Goal: Task Accomplishment & Management: Use online tool/utility

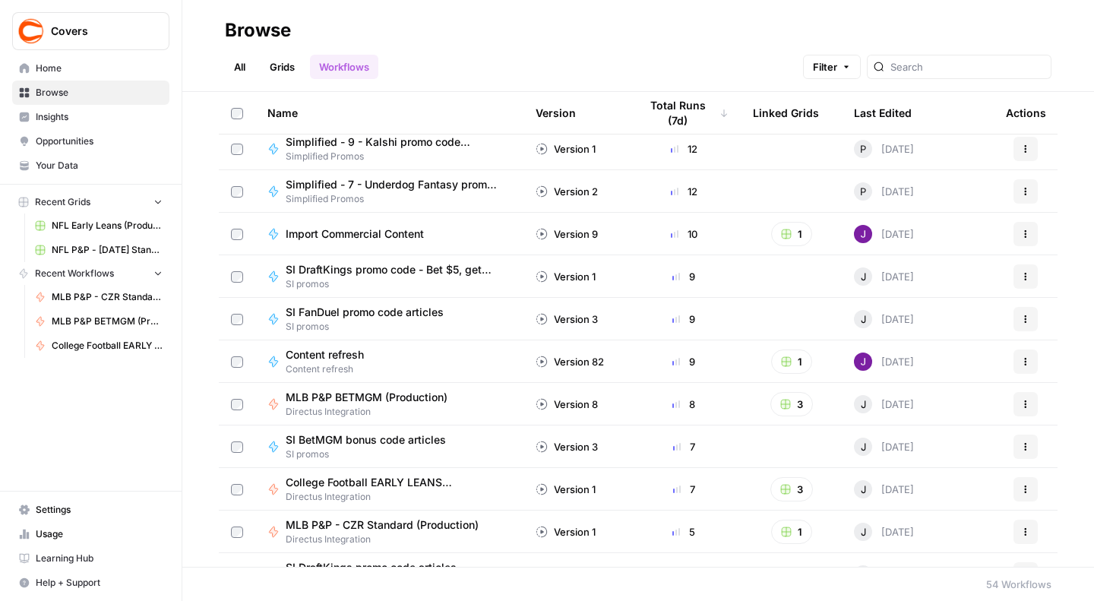
scroll to position [570, 0]
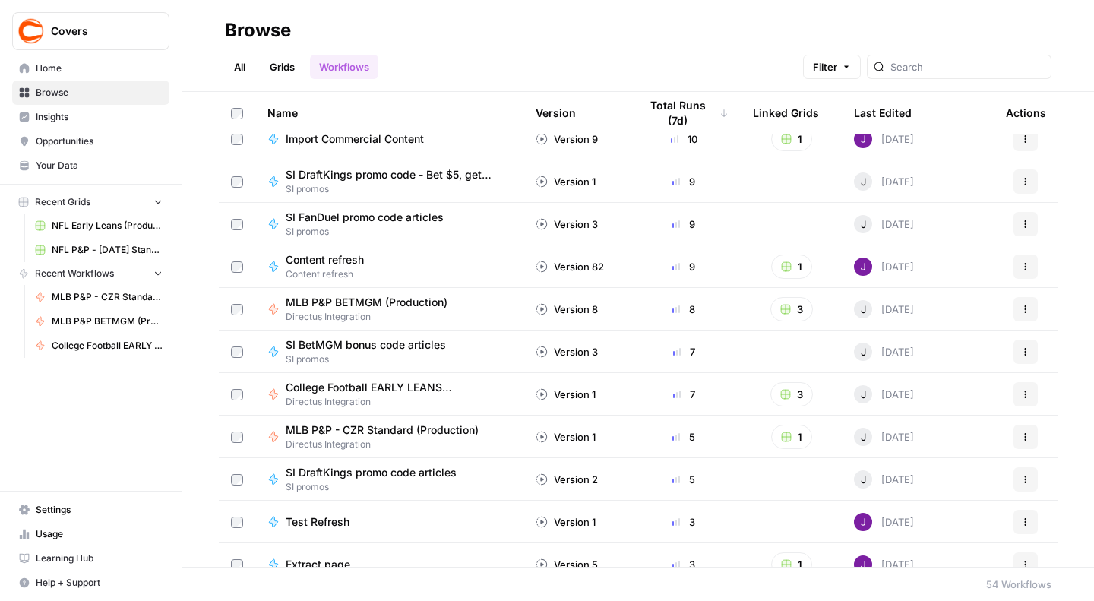
click at [385, 384] on span "College Football EARLY LEANS (Production)" at bounding box center [393, 387] width 214 height 15
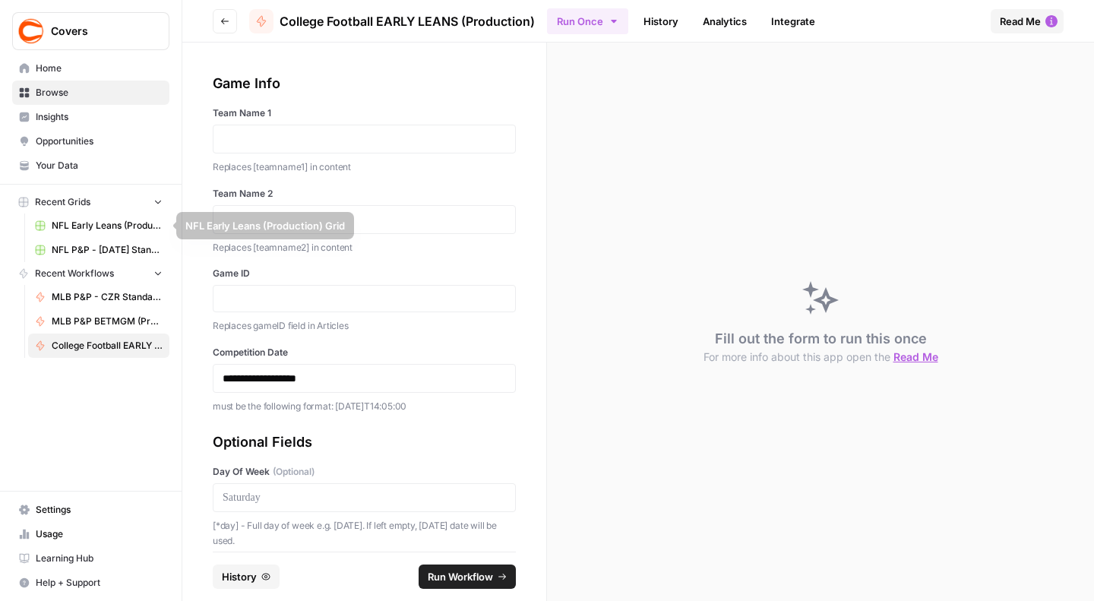
click at [89, 205] on span "Recent Grids" at bounding box center [62, 202] width 55 height 14
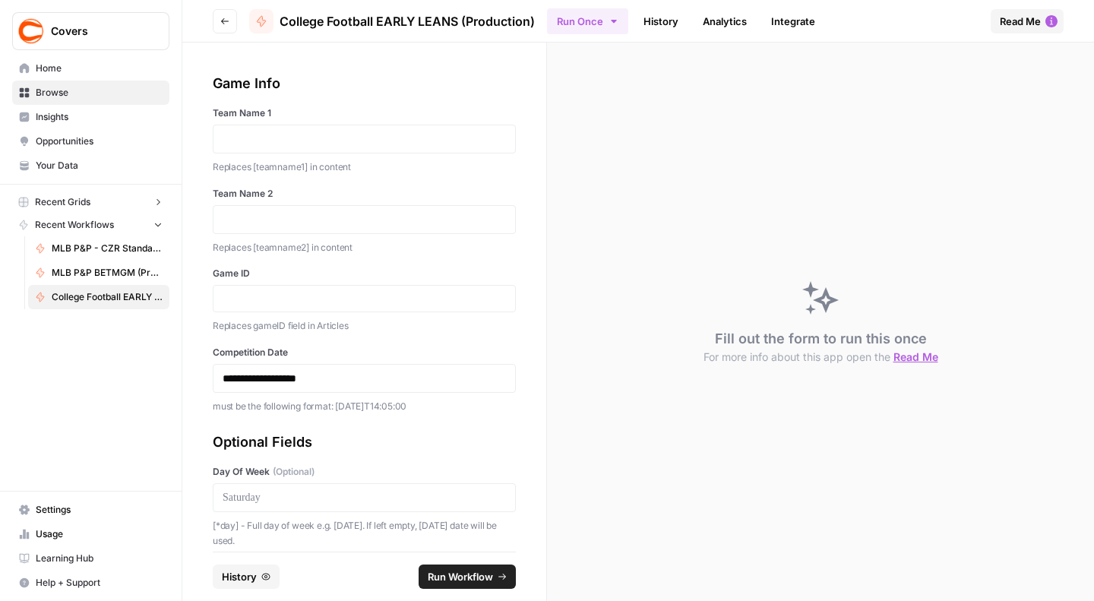
click at [89, 205] on span "Recent Grids" at bounding box center [62, 202] width 55 height 14
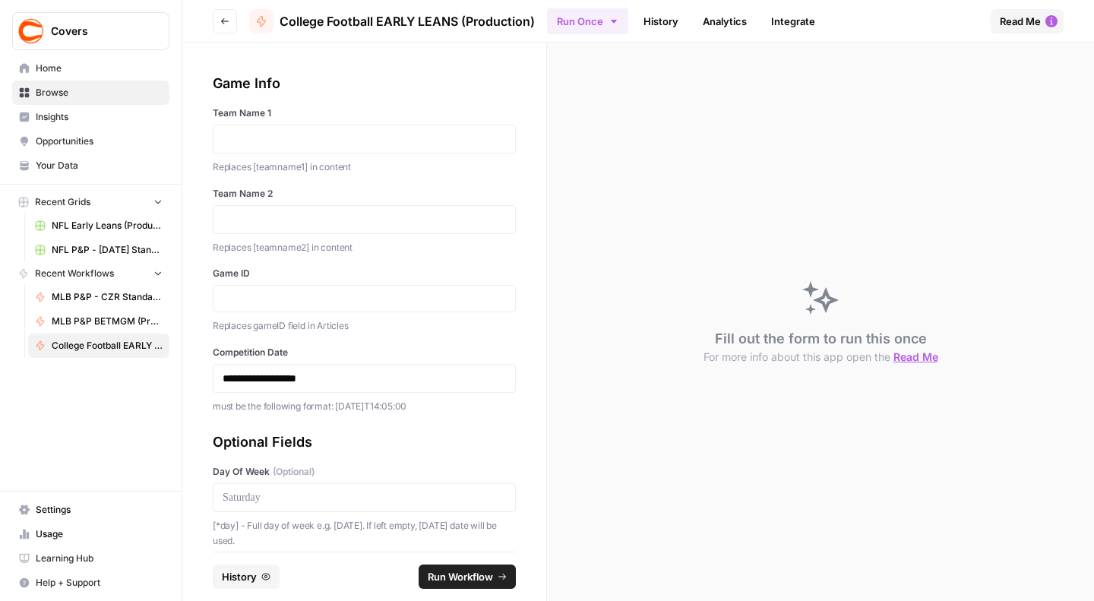
click at [18, 198] on icon "button" at bounding box center [23, 202] width 11 height 11
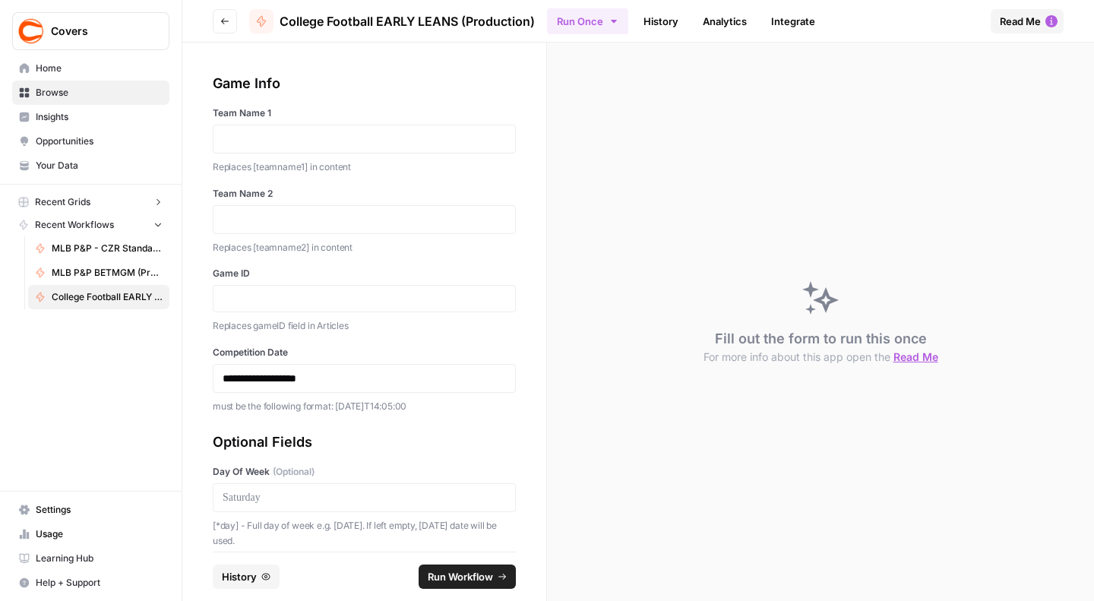
click at [73, 207] on span "Recent Grids" at bounding box center [62, 202] width 55 height 14
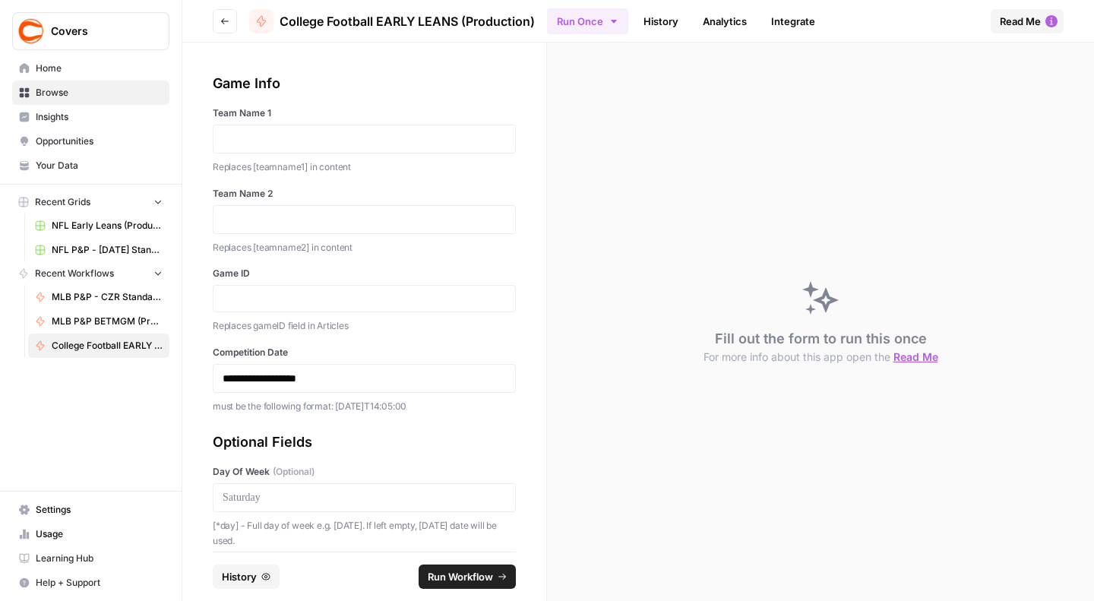
click at [70, 66] on span "Home" at bounding box center [99, 69] width 127 height 14
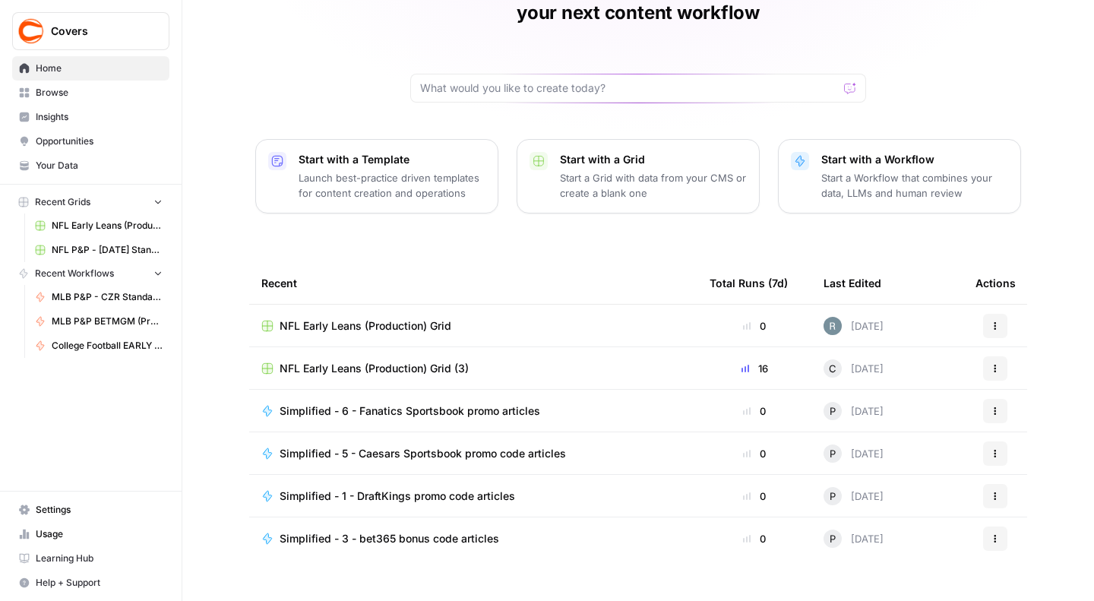
scroll to position [97, 0]
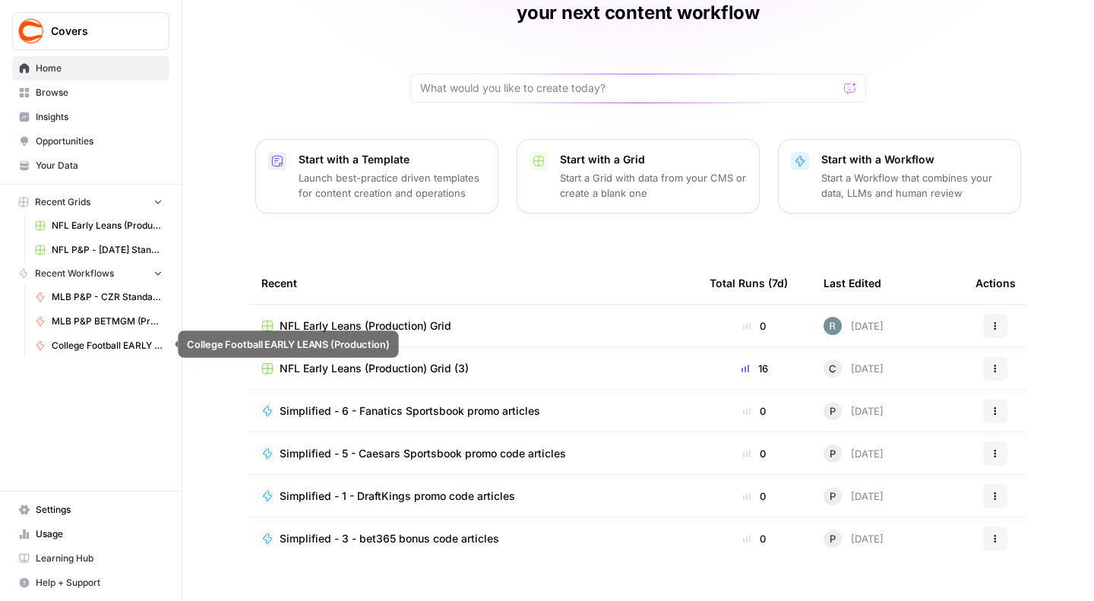
click at [108, 347] on span "College Football EARLY LEANS (Production)" at bounding box center [107, 346] width 111 height 14
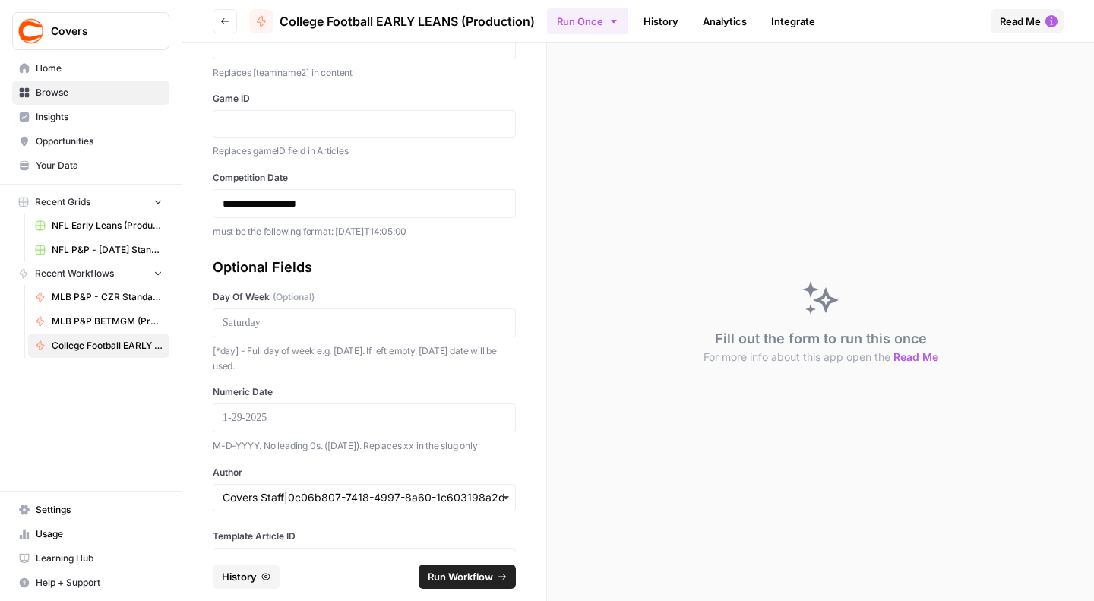
scroll to position [235, 0]
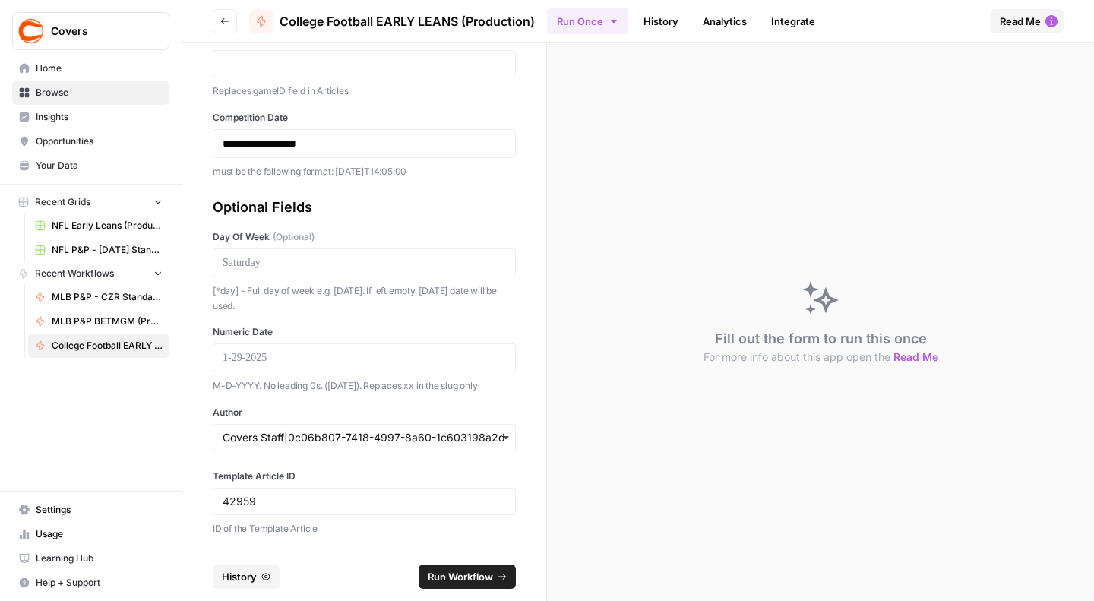
click at [59, 200] on span "Recent Grids" at bounding box center [62, 202] width 55 height 14
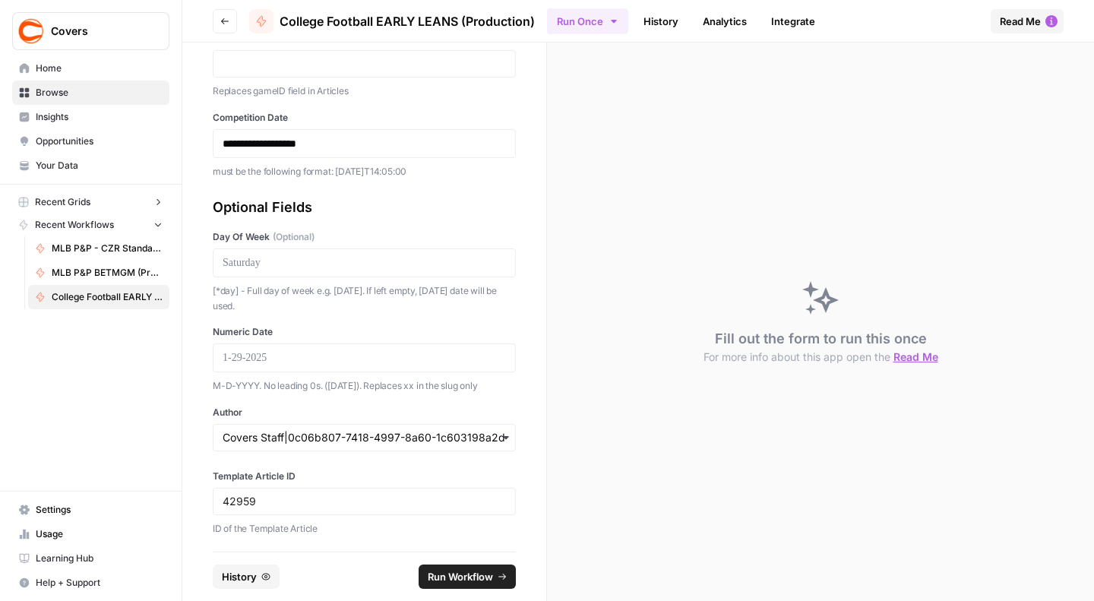
click at [59, 200] on span "Recent Grids" at bounding box center [62, 202] width 55 height 14
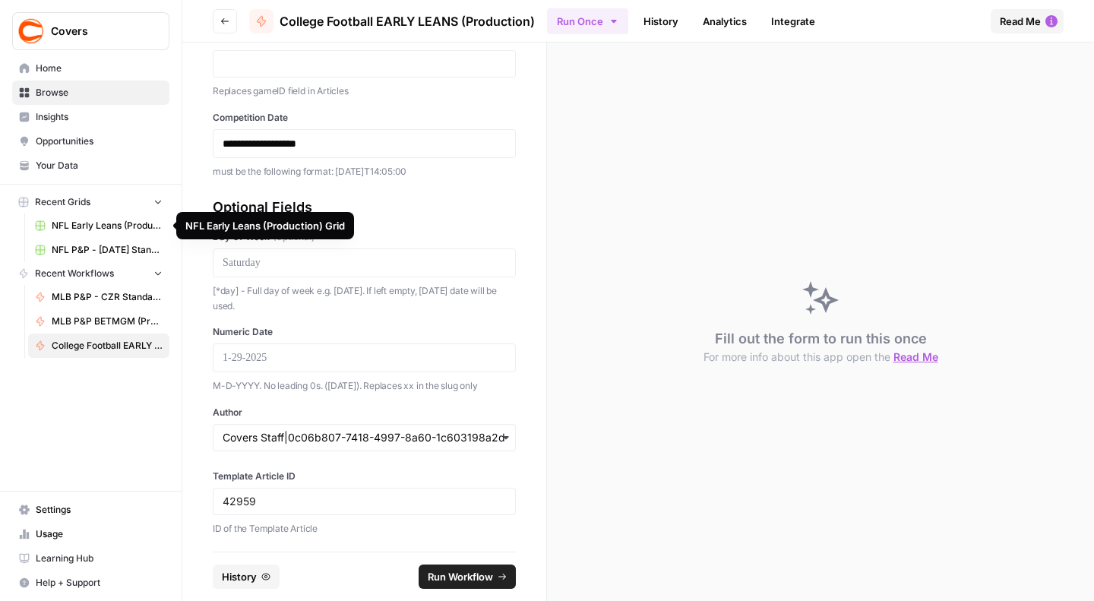
click at [75, 223] on span "NFL Early Leans (Production) Grid" at bounding box center [107, 226] width 111 height 14
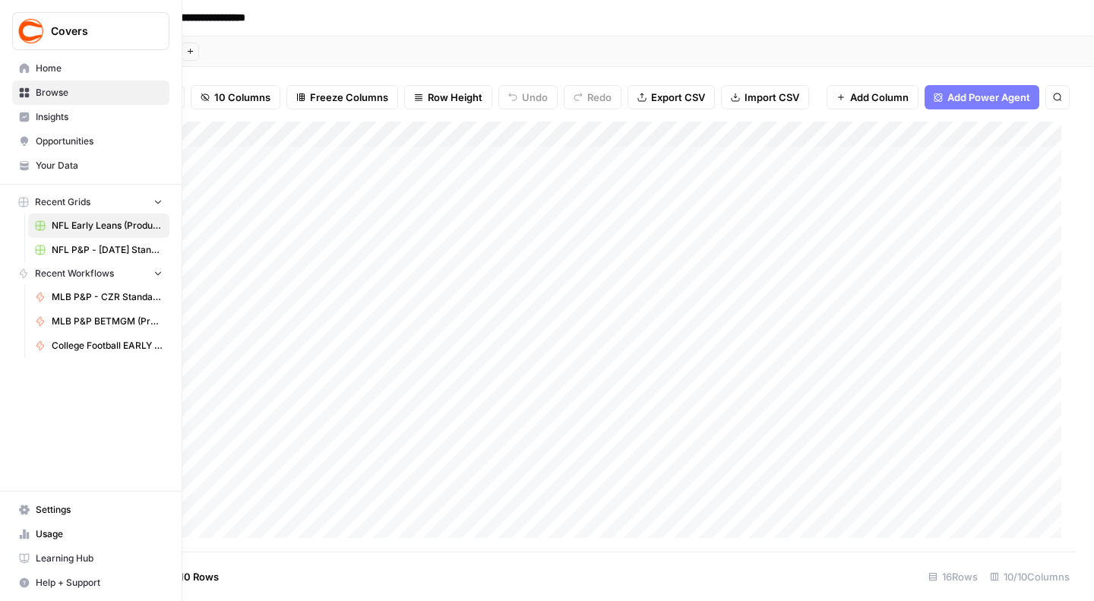
click at [154, 198] on icon "button" at bounding box center [158, 201] width 11 height 11
click at [154, 198] on icon "button" at bounding box center [158, 202] width 11 height 11
click at [55, 76] on link "Home" at bounding box center [90, 68] width 157 height 24
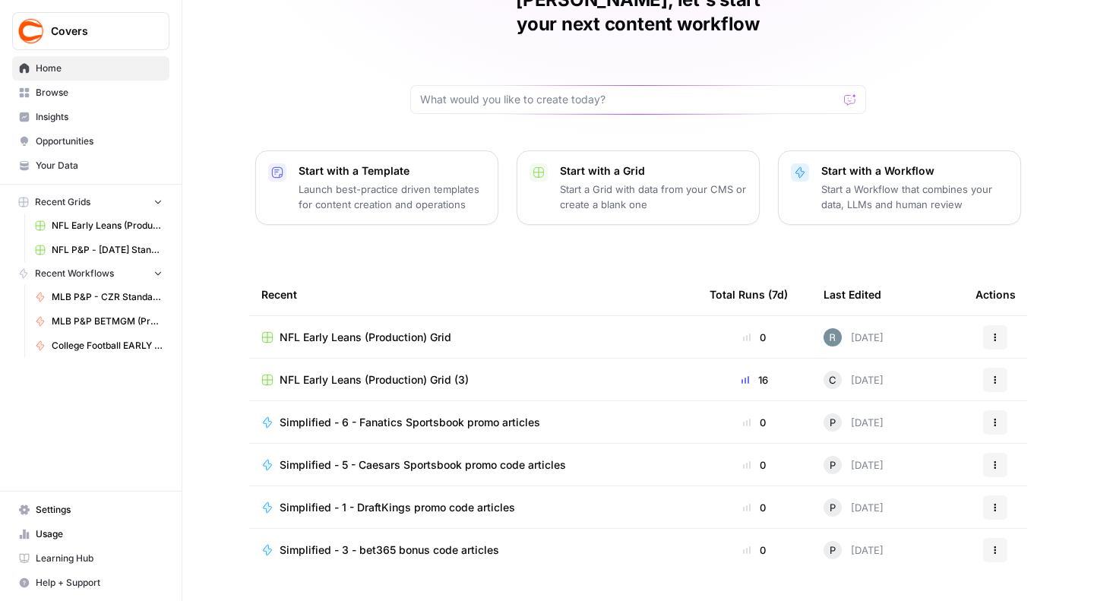
scroll to position [97, 0]
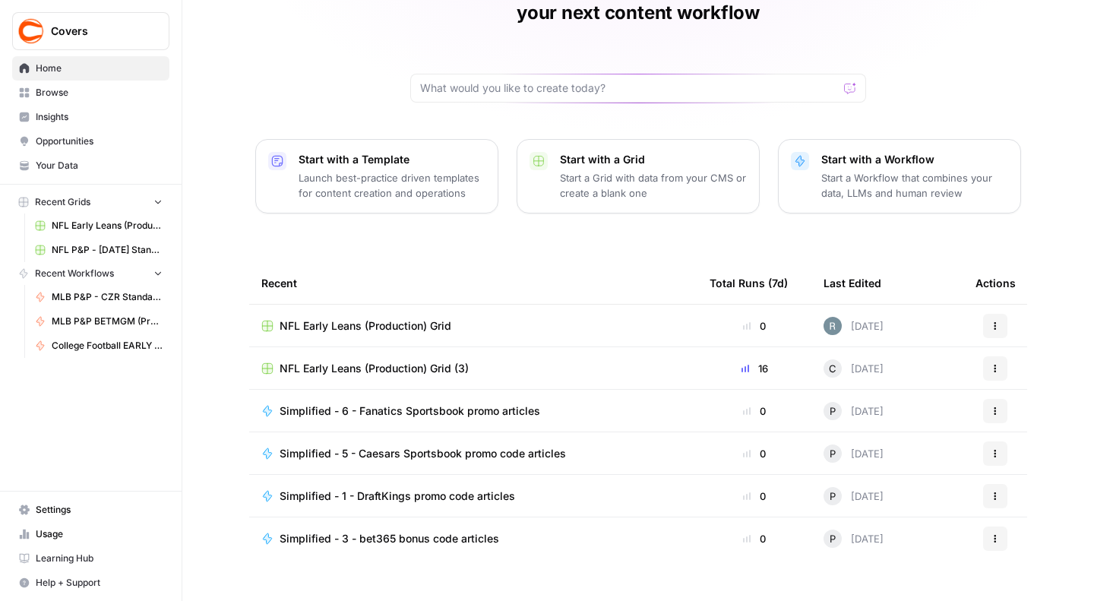
click at [55, 93] on span "Browse" at bounding box center [99, 93] width 127 height 14
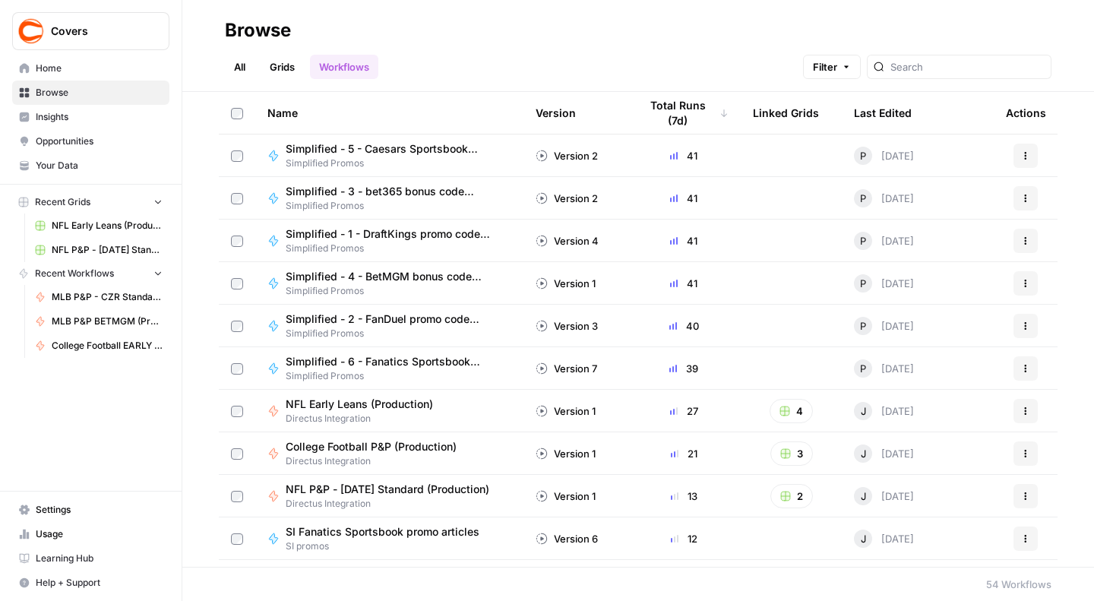
click at [290, 68] on link "Grids" at bounding box center [282, 67] width 43 height 24
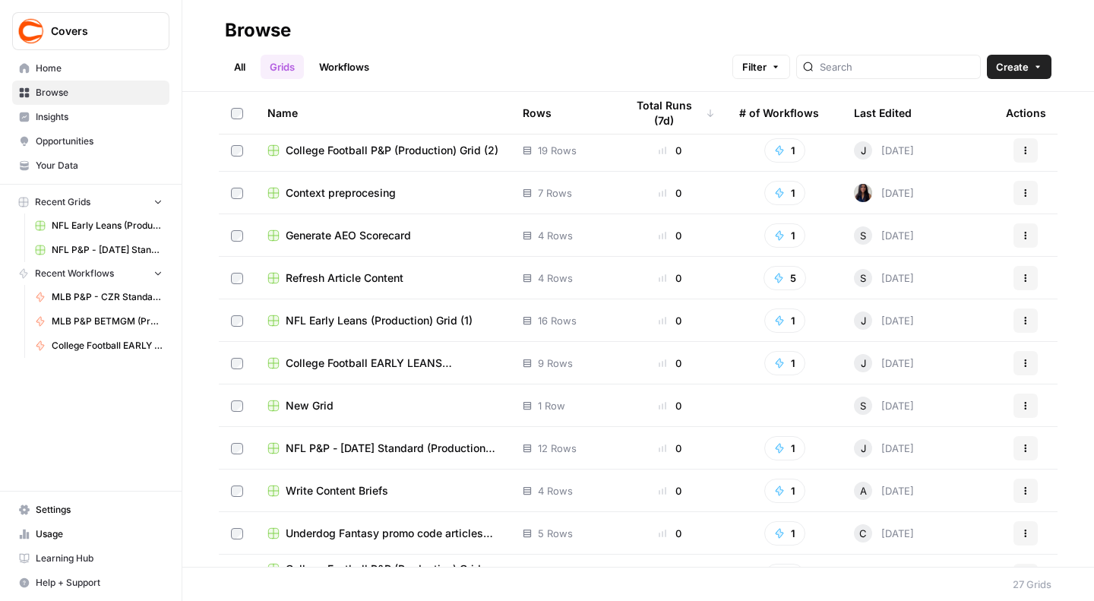
scroll to position [189, 0]
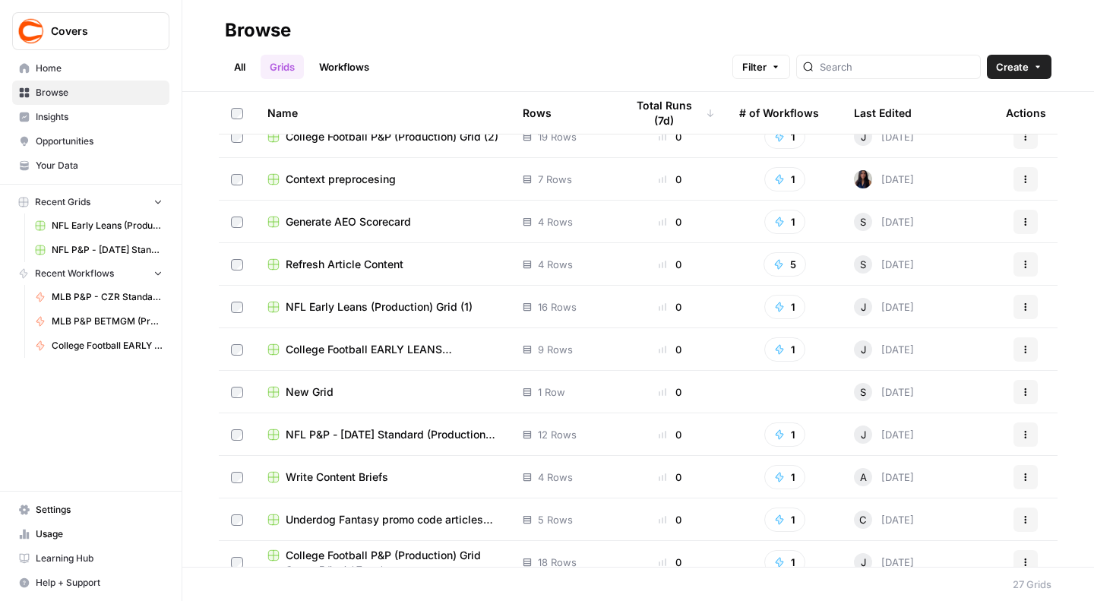
click at [384, 344] on span "College Football EARLY LEANS (Production) Grid (1)" at bounding box center [392, 349] width 213 height 15
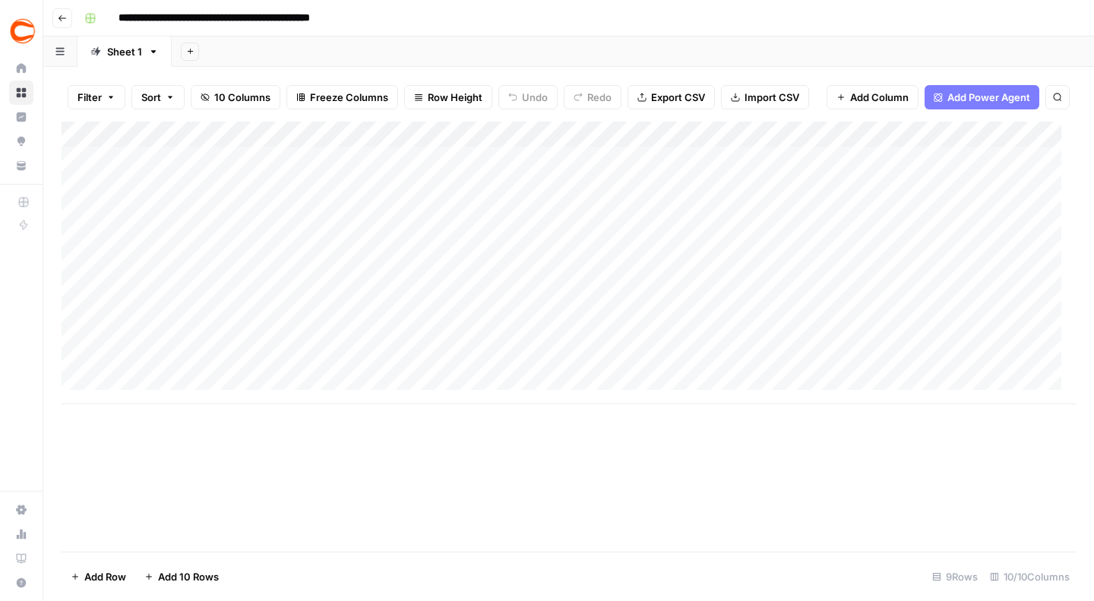
click at [142, 160] on div "Add Column" at bounding box center [569, 263] width 1015 height 283
click at [84, 129] on div "Add Column" at bounding box center [569, 263] width 1015 height 283
click at [835, 460] on div "Add Column" at bounding box center [569, 337] width 1015 height 430
click at [841, 439] on div "Add Column" at bounding box center [569, 337] width 1015 height 430
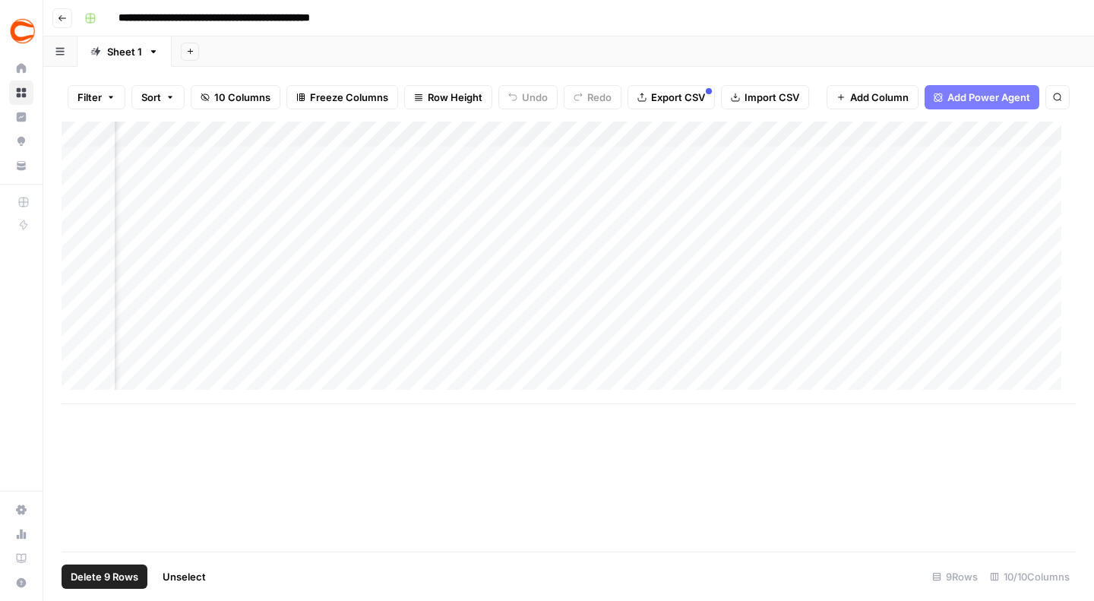
click at [781, 372] on div "Add Column" at bounding box center [569, 263] width 1015 height 283
drag, startPoint x: 777, startPoint y: 369, endPoint x: 152, endPoint y: 160, distance: 658.7
click at [152, 160] on div "Add Column" at bounding box center [569, 263] width 1015 height 283
click at [450, 527] on div "Add Column" at bounding box center [569, 337] width 1015 height 430
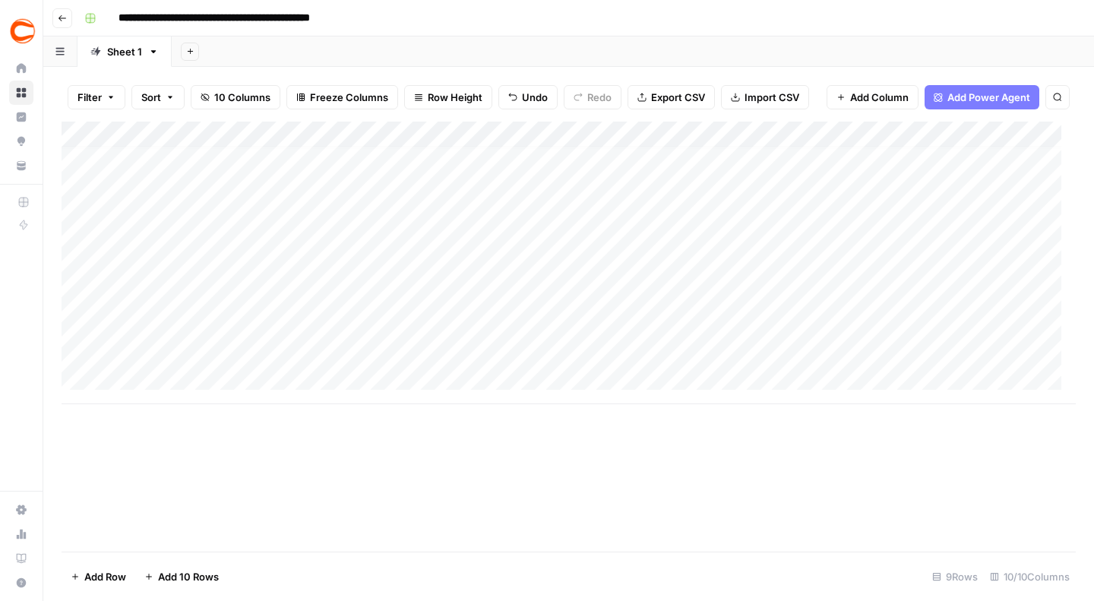
scroll to position [14, 0]
click at [404, 456] on div "Add Column" at bounding box center [569, 337] width 1015 height 430
click at [511, 296] on div "Add Column" at bounding box center [569, 263] width 1015 height 283
click at [90, 347] on div "Add Column" at bounding box center [569, 263] width 1015 height 283
click at [80, 352] on div "Add Column" at bounding box center [569, 263] width 1015 height 283
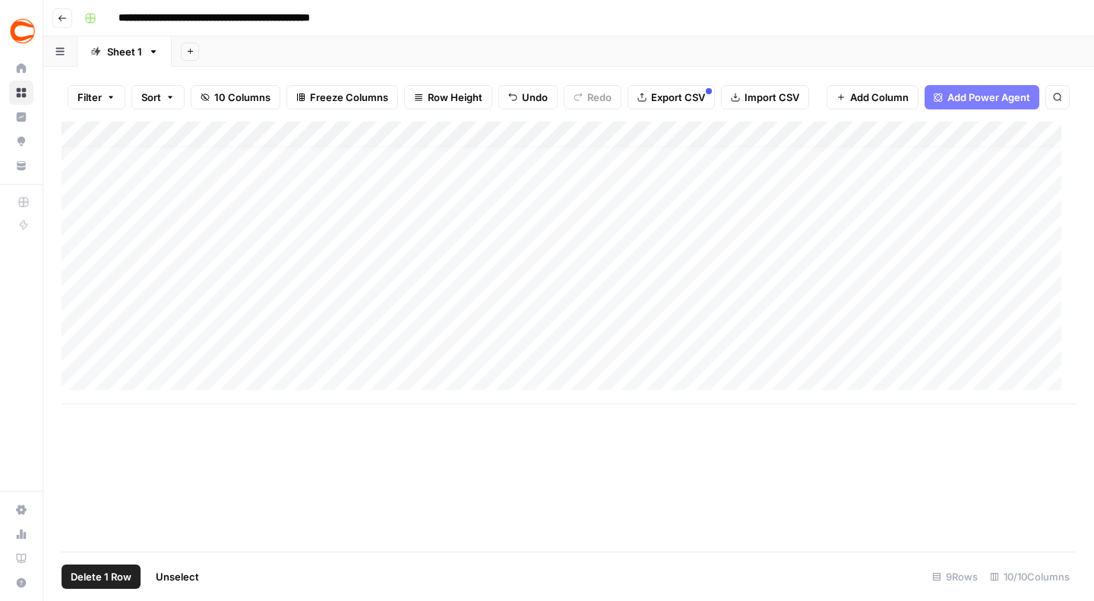
click at [105, 578] on span "Delete 1 Row" at bounding box center [101, 576] width 61 height 15
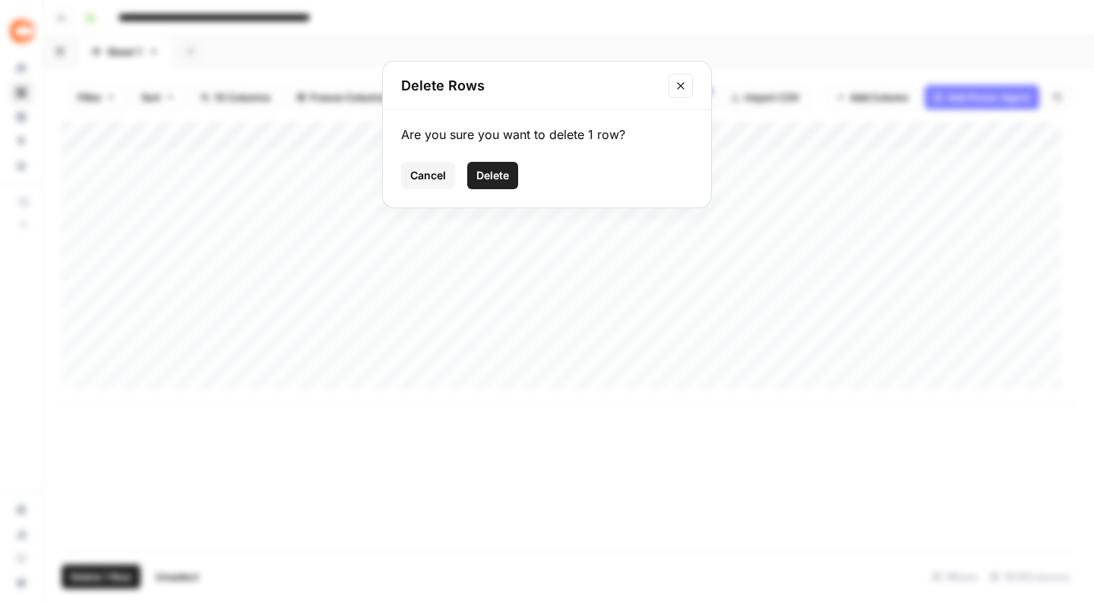
click at [486, 173] on span "Delete" at bounding box center [493, 175] width 33 height 15
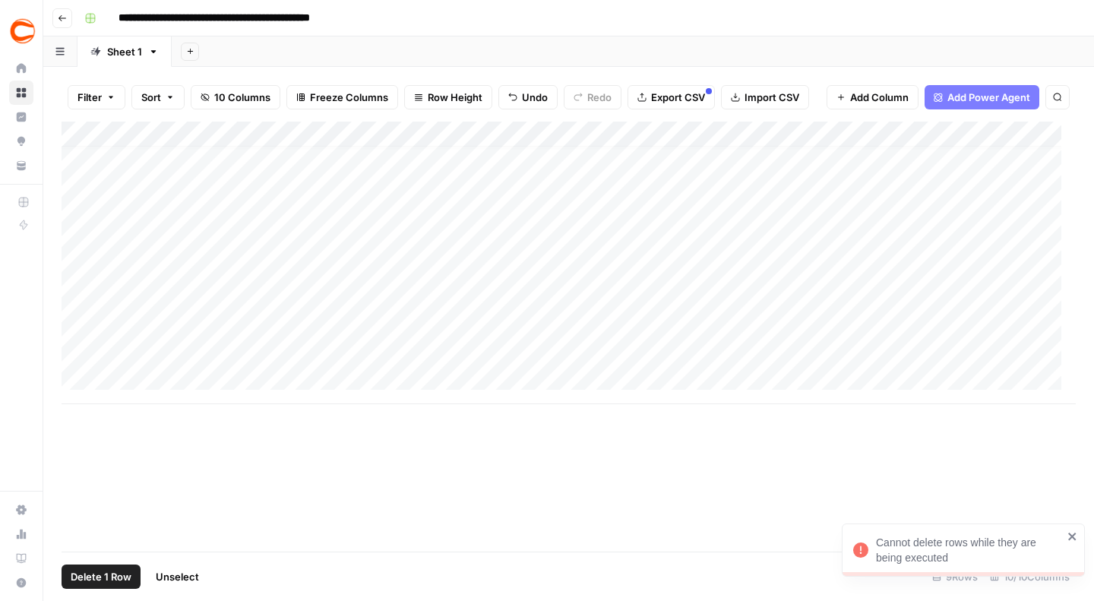
click at [1069, 537] on icon "close" at bounding box center [1073, 536] width 11 height 12
click at [106, 574] on span "Delete 1 Row" at bounding box center [101, 576] width 61 height 15
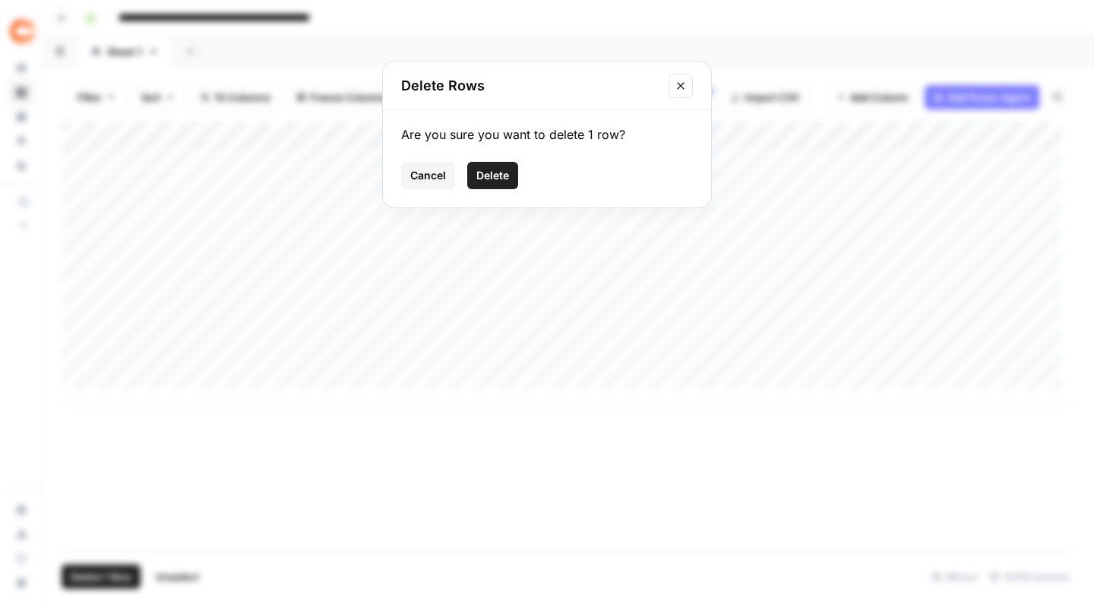
click at [496, 173] on span "Delete" at bounding box center [493, 175] width 33 height 15
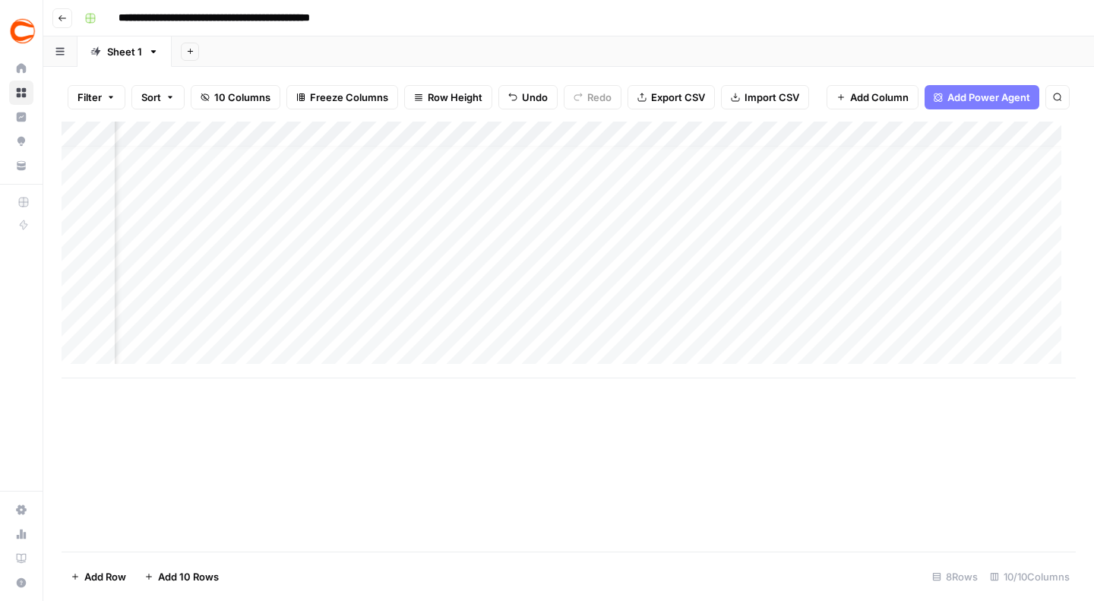
scroll to position [0, 909]
click at [511, 157] on div "Add Column" at bounding box center [569, 250] width 1015 height 257
click at [538, 154] on div "Add Column" at bounding box center [569, 250] width 1015 height 257
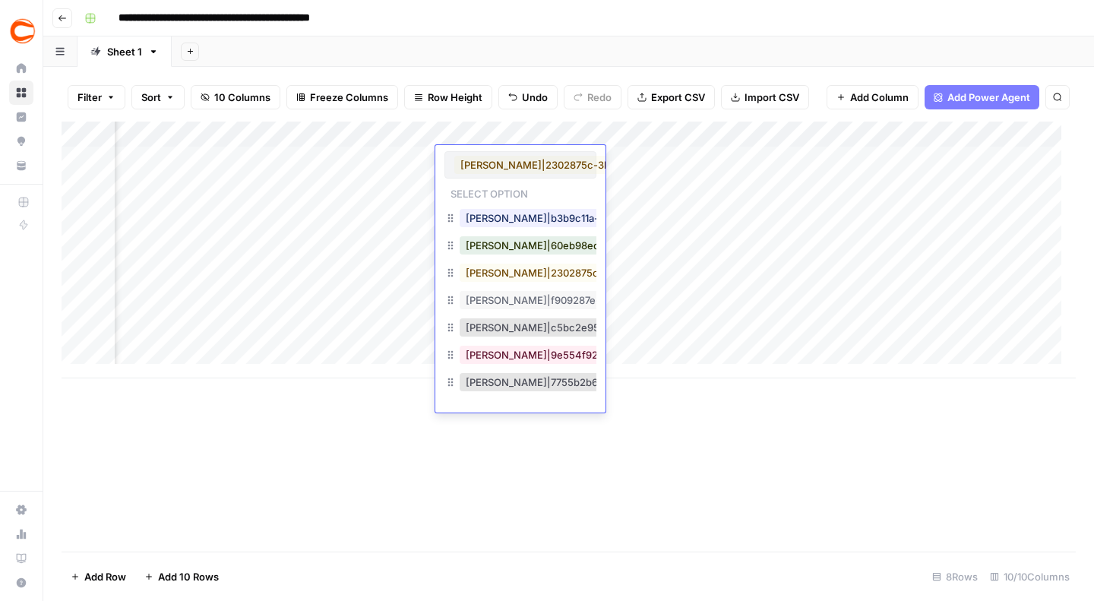
scroll to position [0, 144]
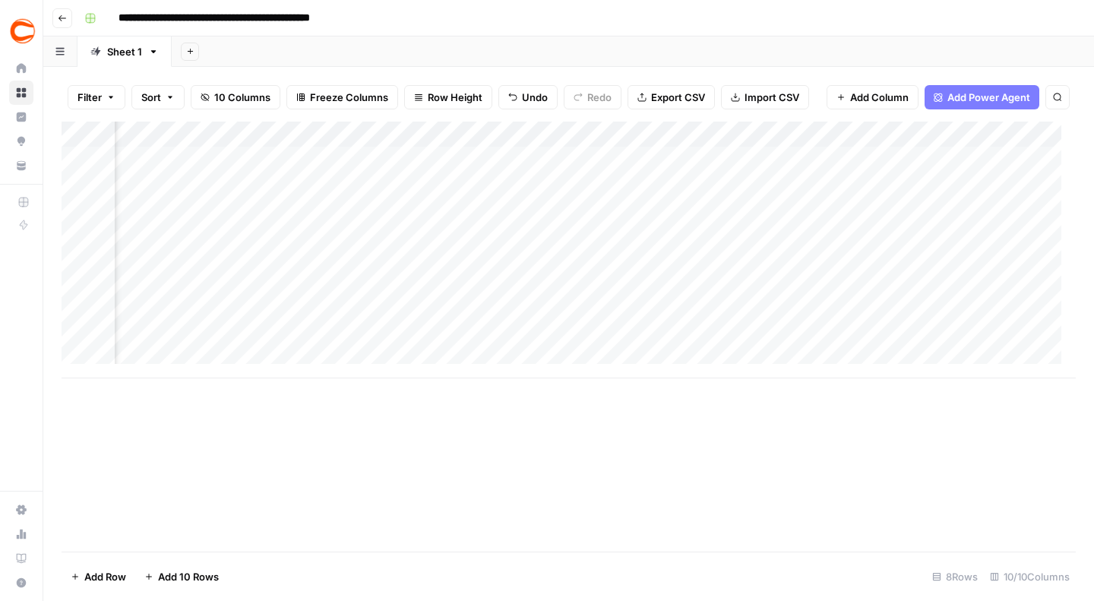
click at [454, 129] on div "Add Column" at bounding box center [569, 250] width 1015 height 257
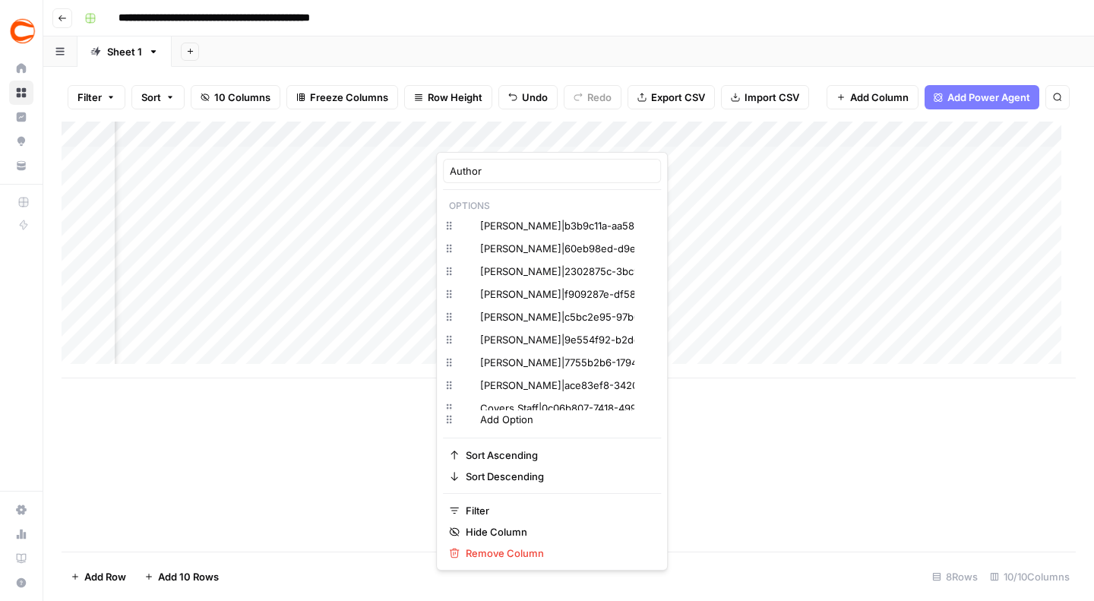
click at [445, 133] on div at bounding box center [505, 137] width 138 height 30
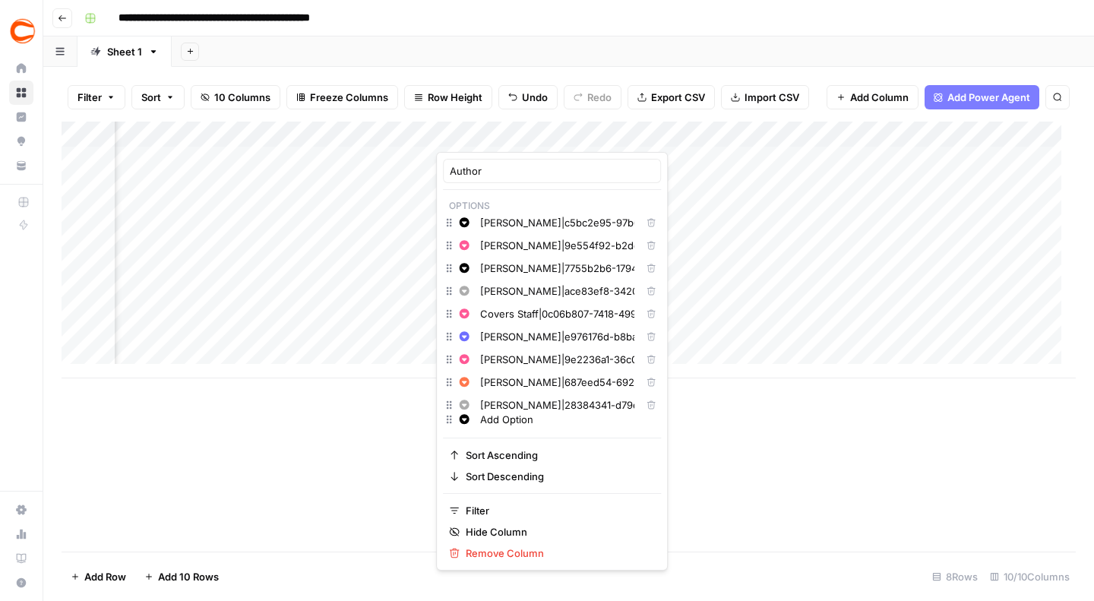
scroll to position [189, 0]
click at [505, 331] on input "[PERSON_NAME]|09b04b59-5bac-4944-8d67-e85276989805" at bounding box center [557, 332] width 154 height 15
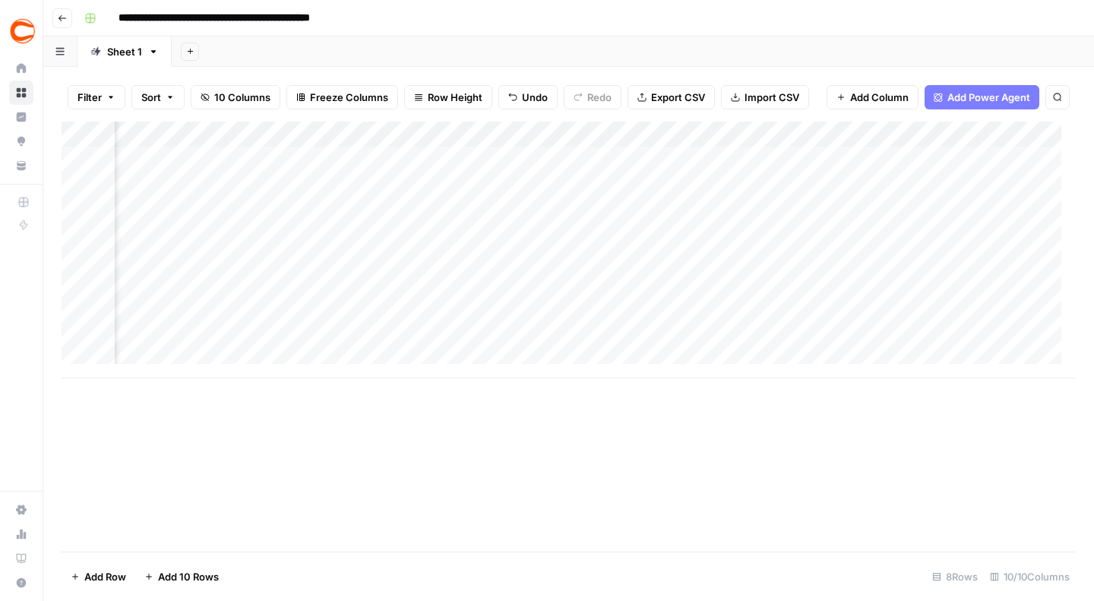
click at [784, 536] on div "Add Column" at bounding box center [569, 337] width 1015 height 430
click at [670, 257] on div "Add Column" at bounding box center [569, 250] width 1015 height 257
click at [537, 153] on div "Add Column" at bounding box center [569, 250] width 1015 height 257
click at [541, 157] on div "Add Column" at bounding box center [569, 250] width 1015 height 257
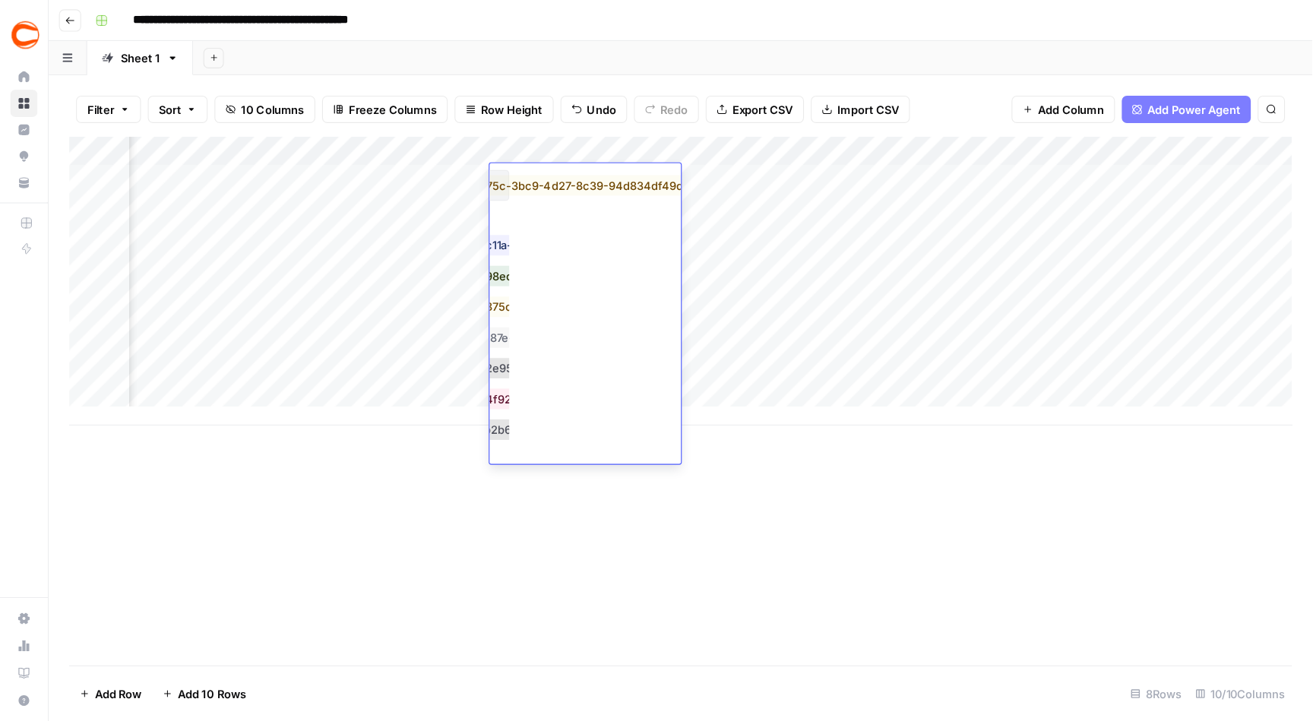
scroll to position [0, 144]
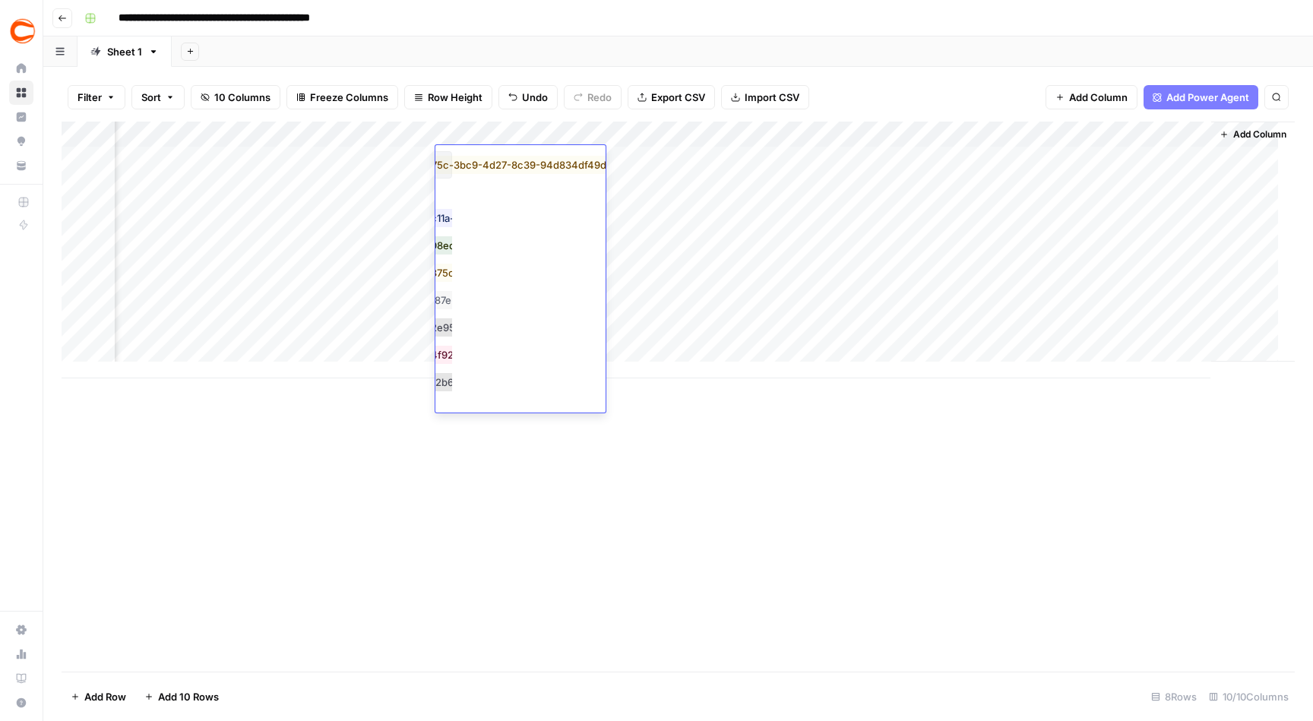
click at [548, 513] on div "Add Column" at bounding box center [678, 397] width 1233 height 550
click at [553, 161] on div "Add Column" at bounding box center [678, 250] width 1233 height 257
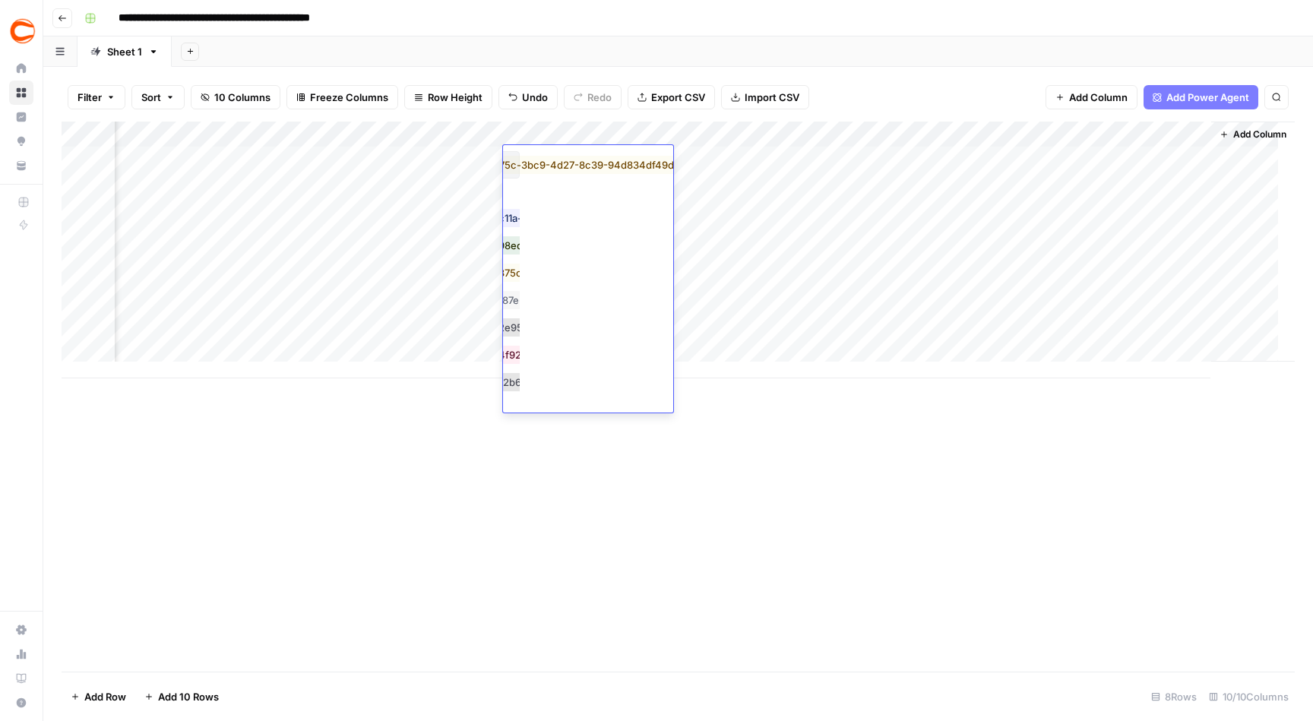
click at [553, 499] on div "Add Column" at bounding box center [678, 397] width 1233 height 550
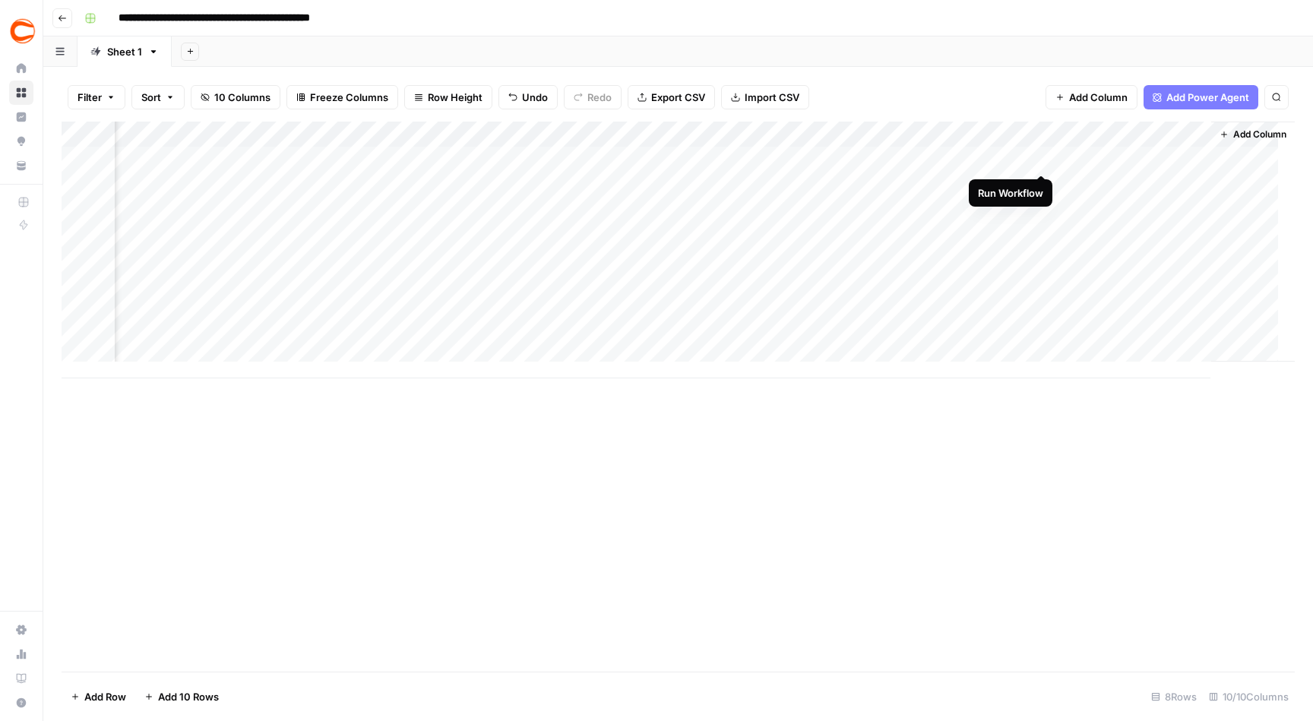
click at [1042, 160] on div "Add Column" at bounding box center [678, 250] width 1233 height 257
click at [1040, 183] on div "Add Column" at bounding box center [678, 250] width 1233 height 257
click at [1042, 205] on div "Add Column" at bounding box center [678, 250] width 1233 height 257
click at [1040, 234] on div "Add Column" at bounding box center [678, 250] width 1233 height 257
click at [1038, 261] on div "Add Column" at bounding box center [678, 250] width 1233 height 257
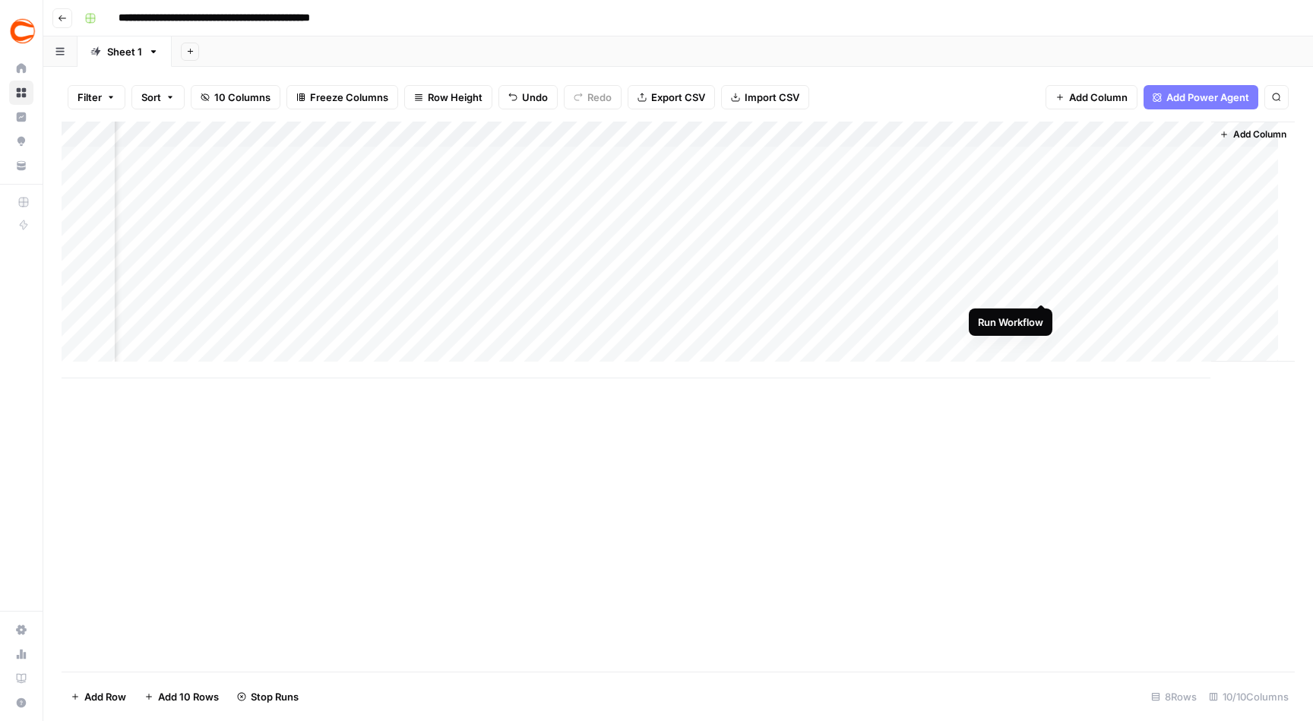
click at [1040, 287] on div "Add Column" at bounding box center [678, 250] width 1233 height 257
click at [1042, 313] on div "Add Column" at bounding box center [678, 250] width 1233 height 257
click at [1040, 339] on div "Add Column" at bounding box center [678, 250] width 1233 height 257
click at [777, 128] on div "Add Column" at bounding box center [678, 250] width 1233 height 257
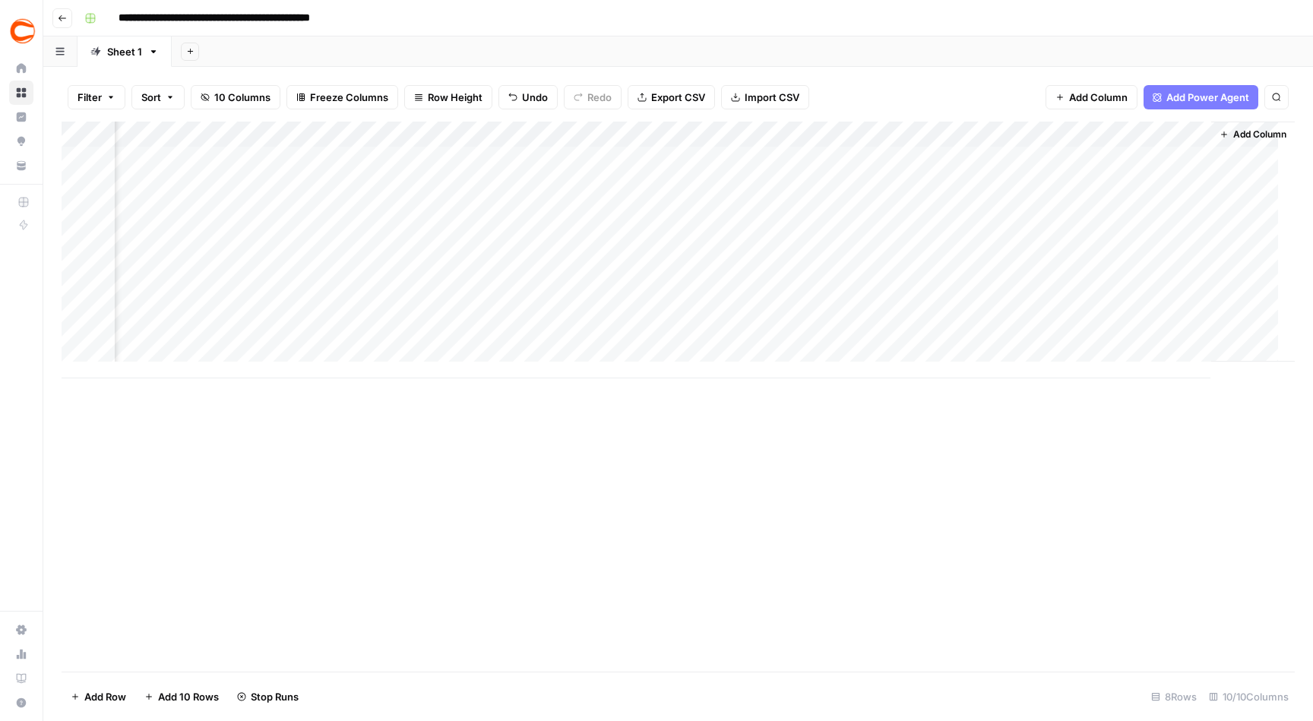
click at [777, 128] on div "Add Column" at bounding box center [678, 250] width 1233 height 257
click at [565, 128] on div "Add Column" at bounding box center [678, 250] width 1233 height 257
click at [487, 135] on div "Add Column" at bounding box center [678, 250] width 1233 height 257
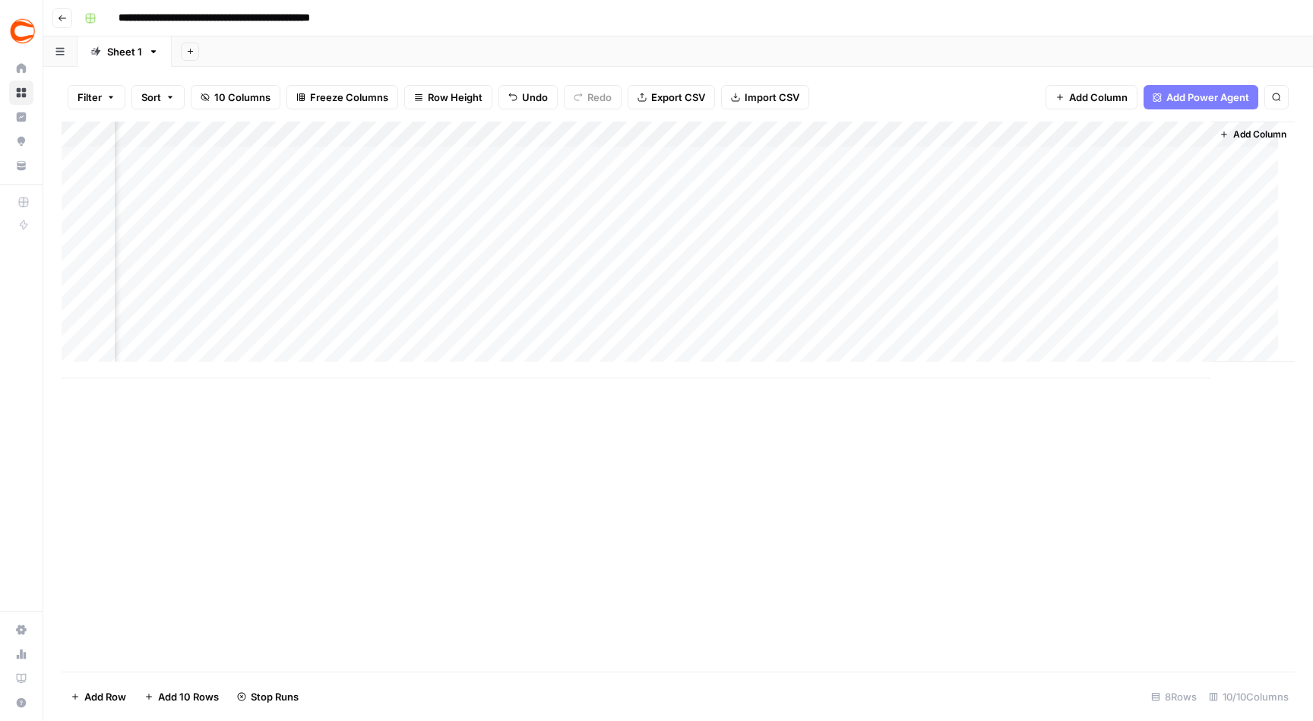
scroll to position [0, 496]
click at [487, 135] on div "Add Column" at bounding box center [678, 250] width 1233 height 257
click at [413, 132] on div "Add Column" at bounding box center [678, 250] width 1233 height 257
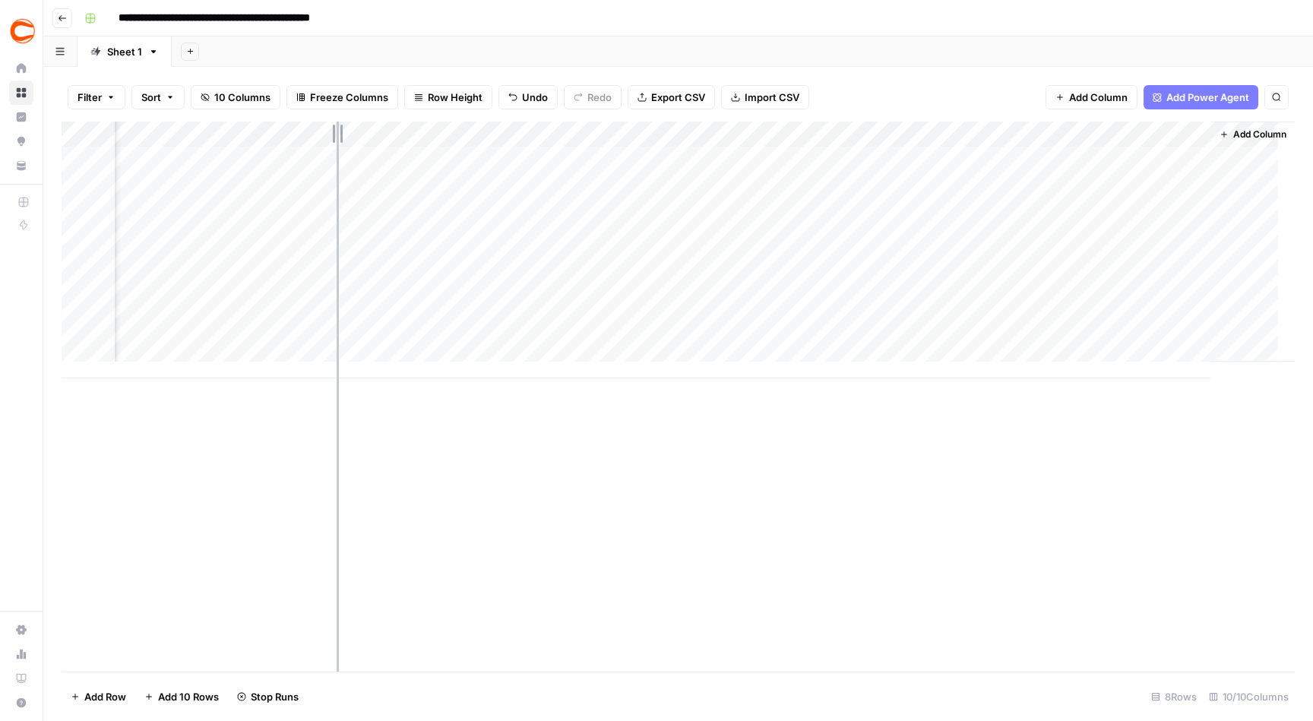
click at [337, 134] on div "Add Column" at bounding box center [678, 250] width 1233 height 257
click at [332, 138] on div "Add Column" at bounding box center [678, 250] width 1233 height 257
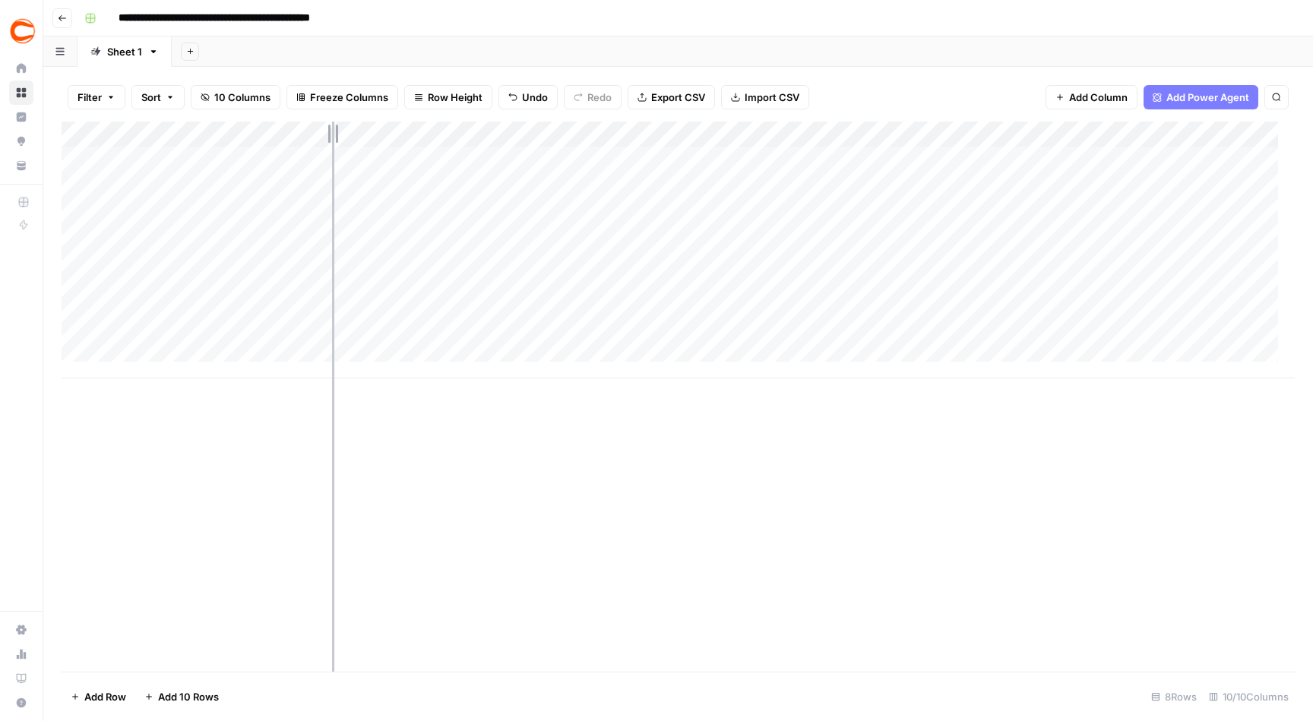
click at [332, 138] on div "Add Column" at bounding box center [678, 250] width 1233 height 257
click at [410, 131] on div "Add Column" at bounding box center [678, 250] width 1233 height 257
click at [413, 493] on div "Add Column" at bounding box center [678, 397] width 1233 height 550
drag, startPoint x: 416, startPoint y: 135, endPoint x: 453, endPoint y: 128, distance: 37.1
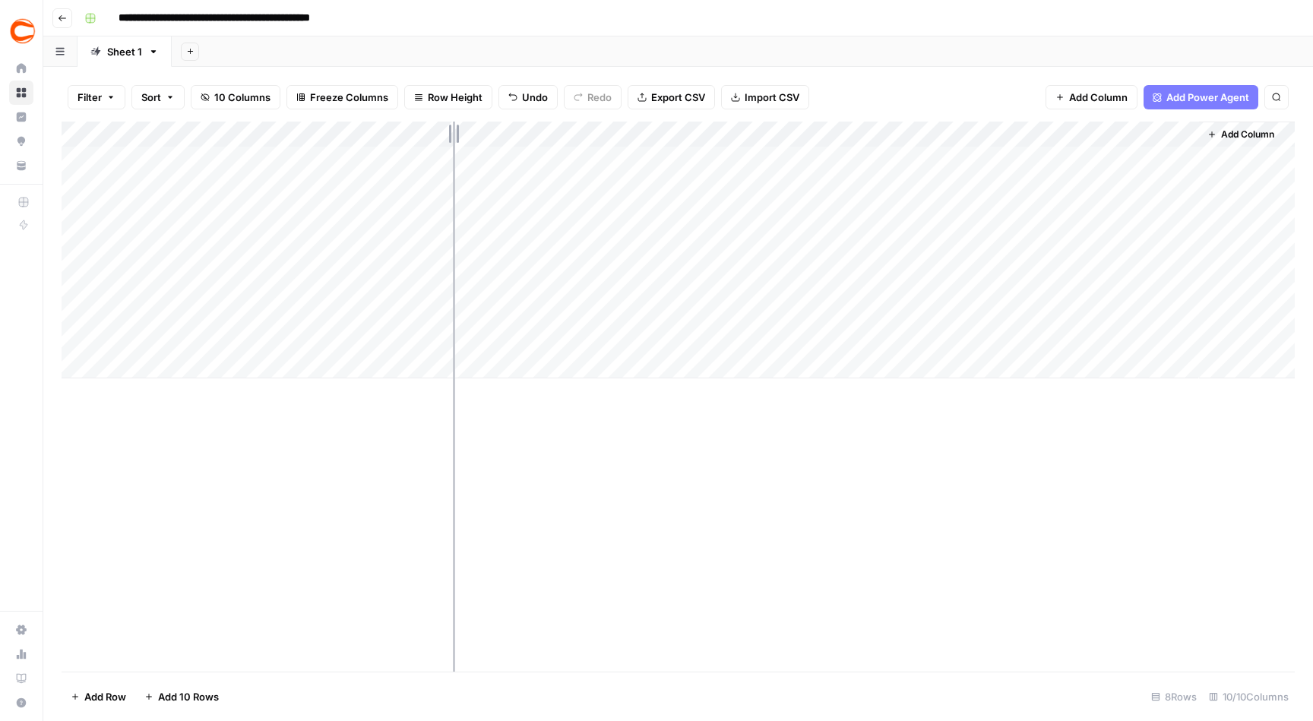
click at [453, 128] on div "Add Column" at bounding box center [678, 250] width 1233 height 257
drag, startPoint x: 455, startPoint y: 139, endPoint x: 484, endPoint y: 134, distance: 29.4
click at [484, 134] on div "Add Column" at bounding box center [678, 250] width 1233 height 257
drag, startPoint x: 1054, startPoint y: 132, endPoint x: 1017, endPoint y: 135, distance: 37.3
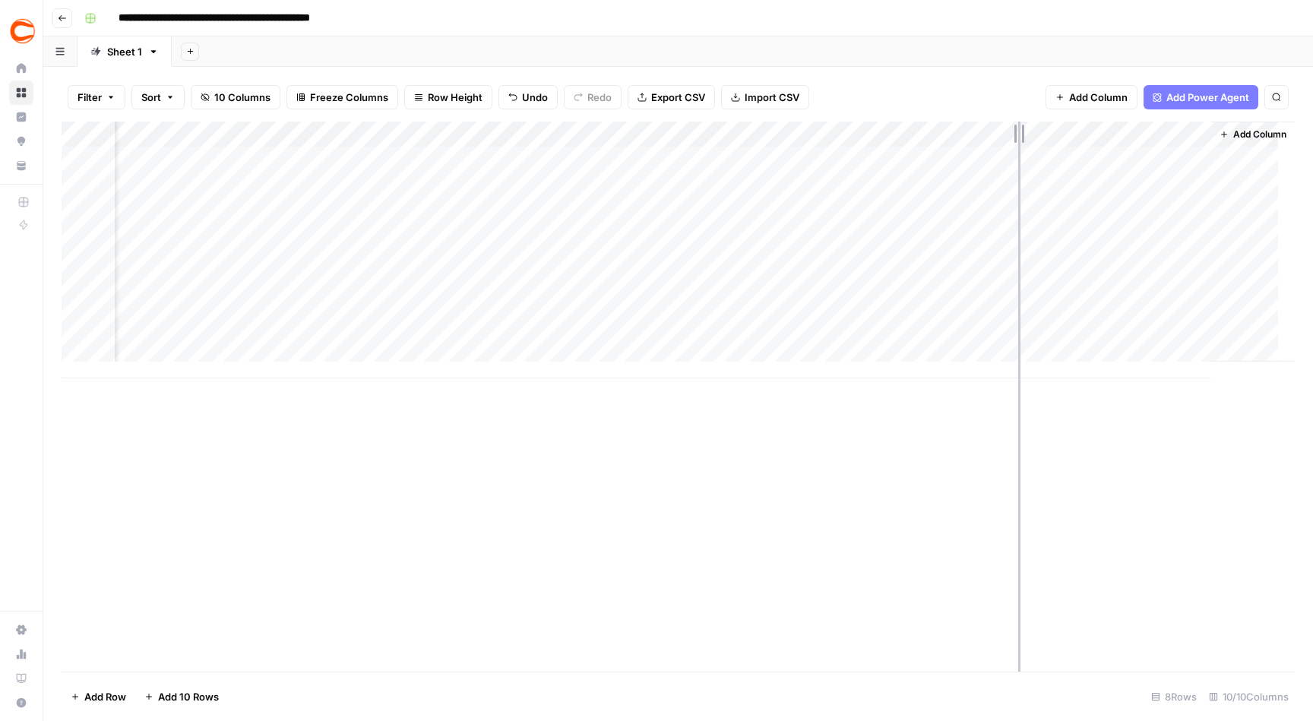
click at [1017, 135] on div "Add Column" at bounding box center [678, 250] width 1233 height 257
drag, startPoint x: 1193, startPoint y: 131, endPoint x: 1228, endPoint y: 131, distance: 35.0
click at [1094, 131] on div "Add Column" at bounding box center [1253, 242] width 84 height 240
drag, startPoint x: 1191, startPoint y: 138, endPoint x: 1267, endPoint y: 132, distance: 76.2
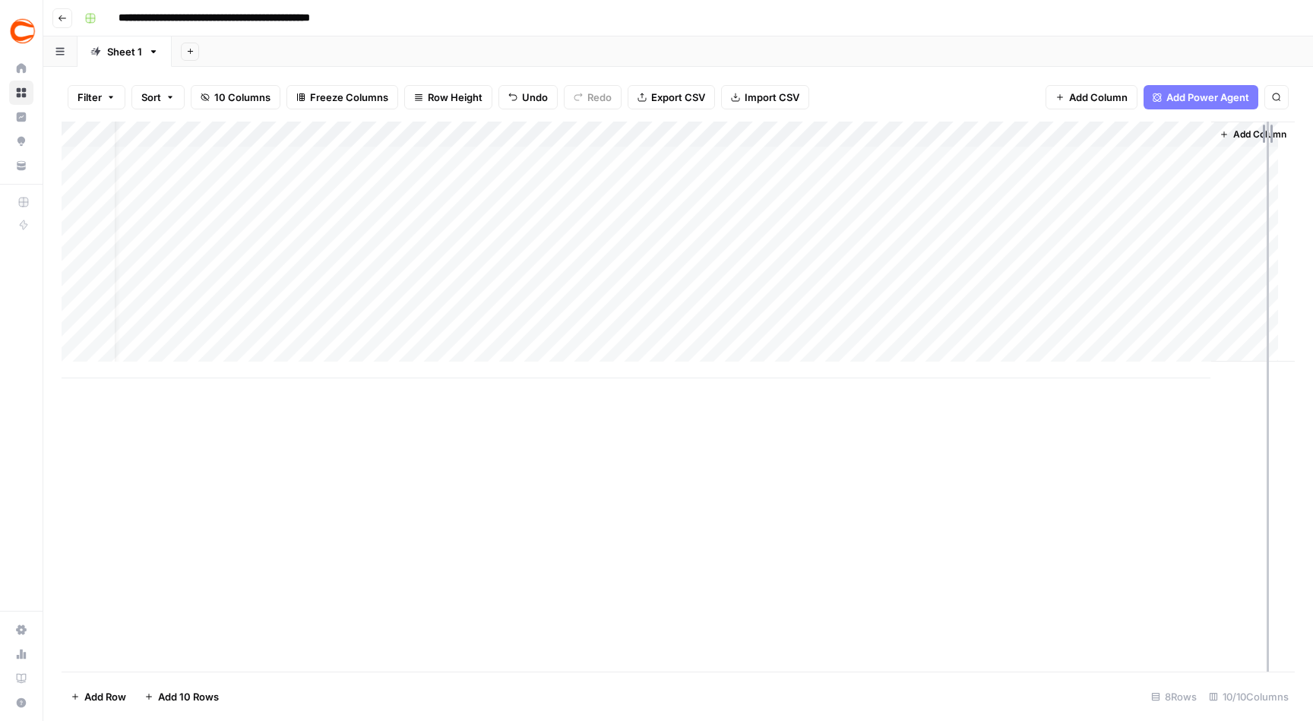
click at [1094, 132] on div "Add Column" at bounding box center [678, 250] width 1233 height 257
drag, startPoint x: 1189, startPoint y: 136, endPoint x: 1259, endPoint y: 136, distance: 69.9
click at [1094, 136] on div "Add Column" at bounding box center [678, 250] width 1233 height 257
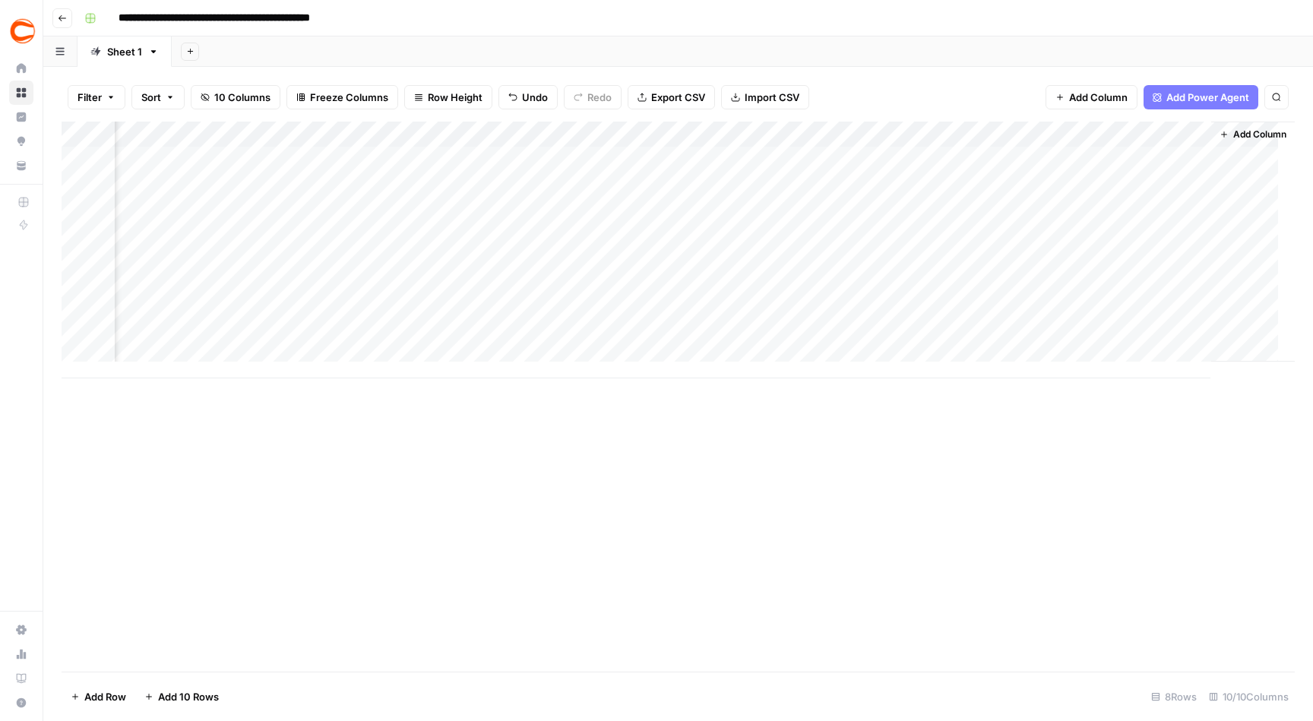
drag, startPoint x: 1187, startPoint y: 132, endPoint x: 1260, endPoint y: 131, distance: 73.0
click at [1094, 131] on div "Add Column" at bounding box center [678, 250] width 1233 height 257
drag, startPoint x: 1191, startPoint y: 135, endPoint x: 1271, endPoint y: 141, distance: 80.0
click at [1094, 141] on div "Add Column" at bounding box center [678, 250] width 1233 height 257
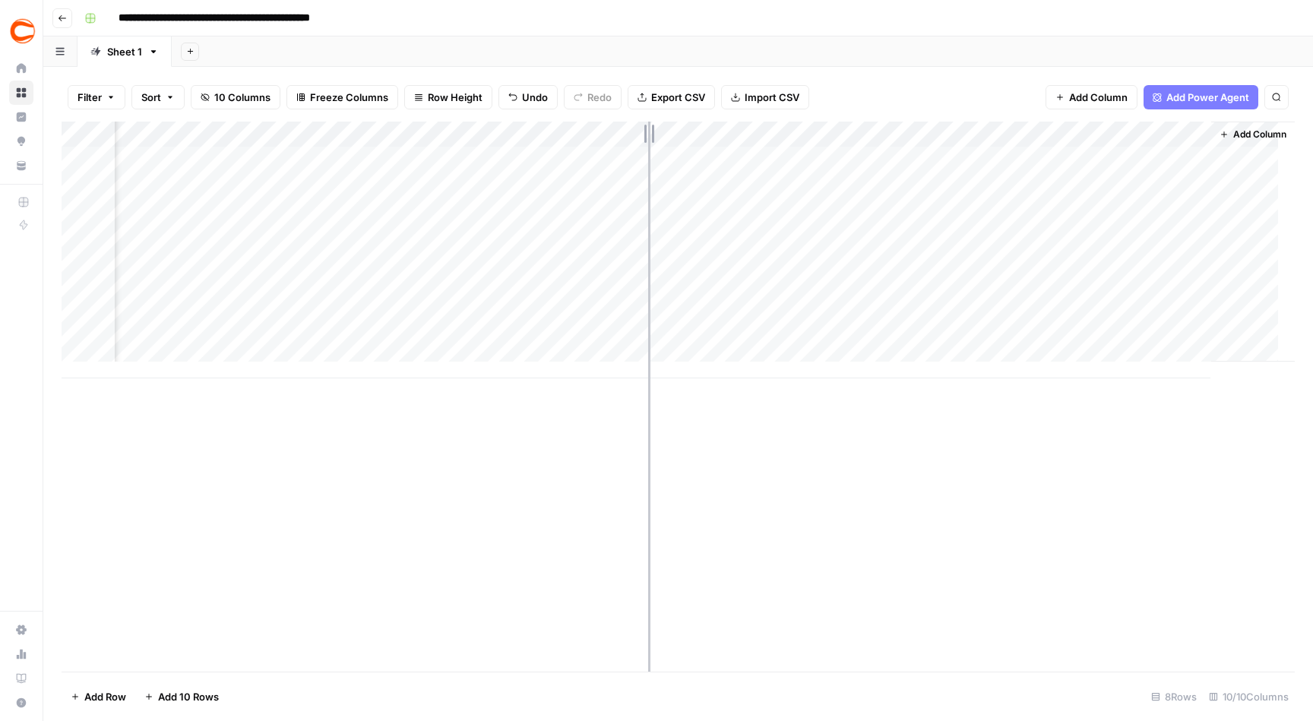
drag, startPoint x: 838, startPoint y: 135, endPoint x: 648, endPoint y: 135, distance: 190.0
click at [648, 135] on div "Add Column" at bounding box center [678, 250] width 1233 height 257
drag, startPoint x: 486, startPoint y: 135, endPoint x: 477, endPoint y: 135, distance: 9.1
click at [477, 135] on div "Add Column" at bounding box center [678, 250] width 1233 height 257
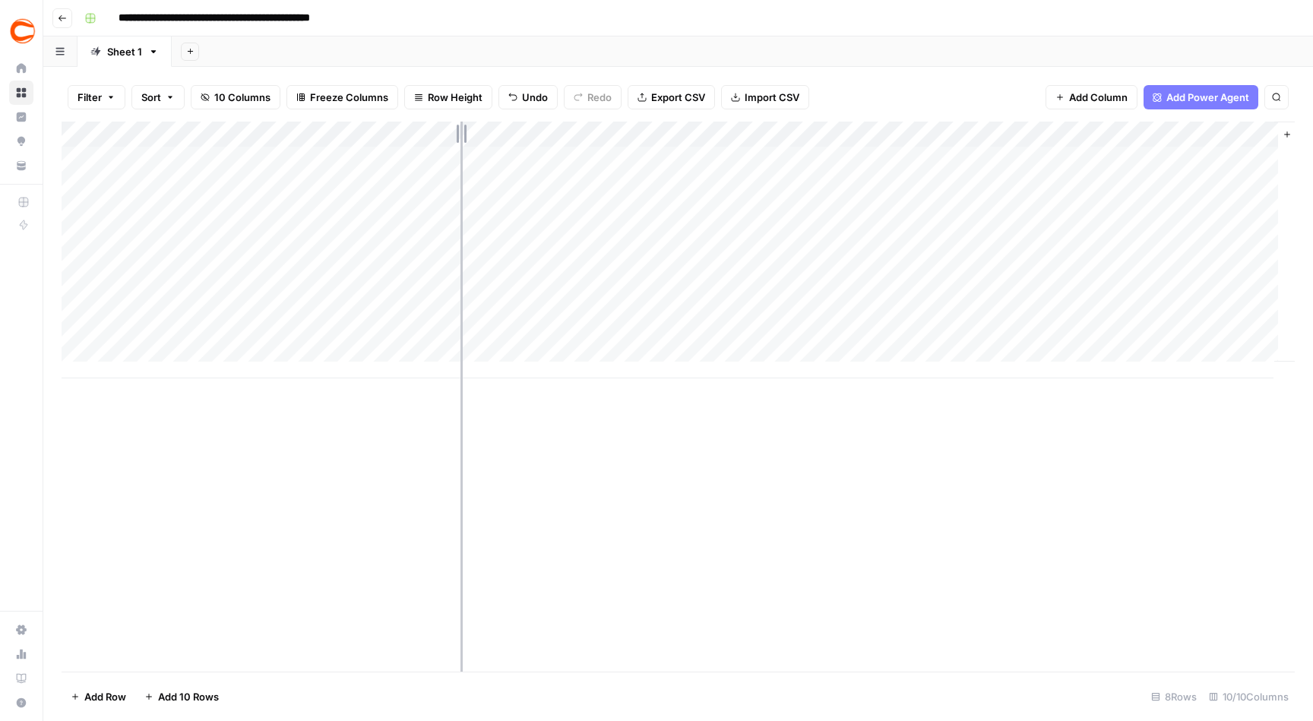
drag, startPoint x: 477, startPoint y: 135, endPoint x: 461, endPoint y: 135, distance: 16.0
click at [461, 135] on div "Add Column" at bounding box center [678, 250] width 1233 height 257
drag, startPoint x: 748, startPoint y: 136, endPoint x: 660, endPoint y: 138, distance: 87.4
click at [660, 138] on div "Add Column" at bounding box center [678, 250] width 1233 height 257
drag, startPoint x: 1194, startPoint y: 135, endPoint x: 1282, endPoint y: 135, distance: 88.2
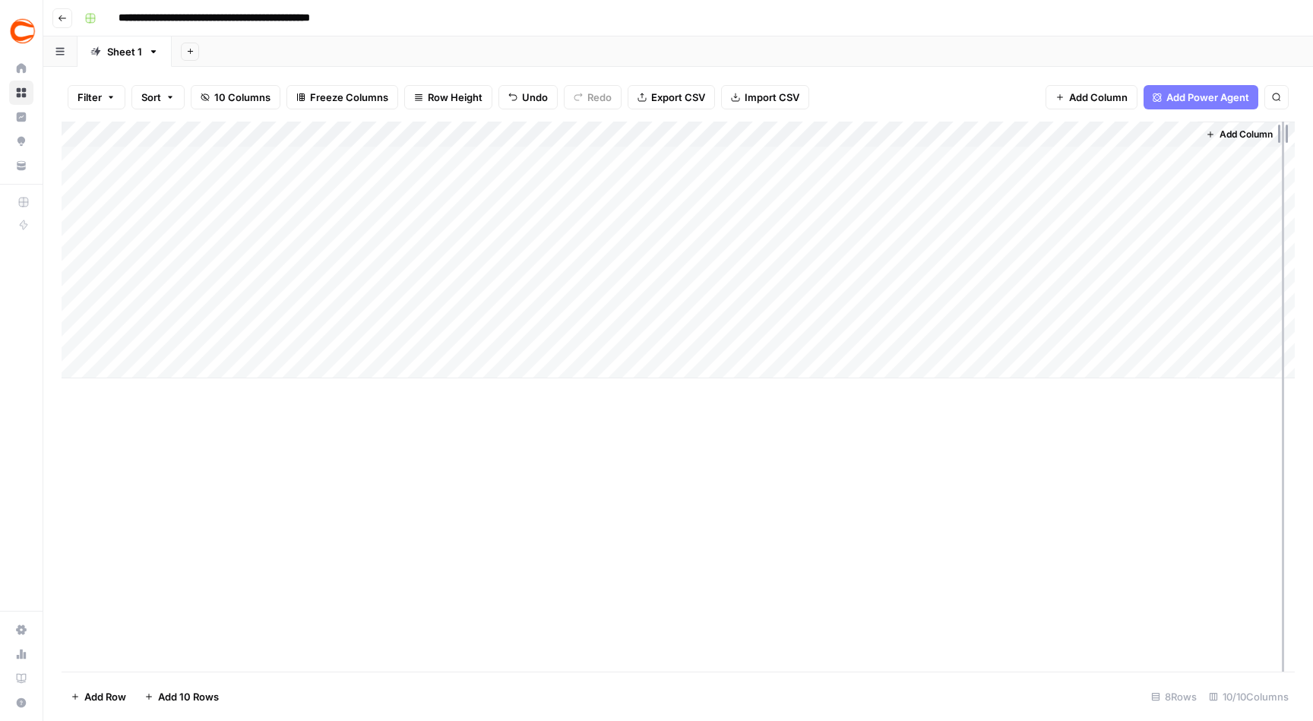
click at [1094, 135] on div "Add Column" at bounding box center [678, 250] width 1233 height 257
click at [997, 157] on div "Add Column" at bounding box center [678, 250] width 1233 height 257
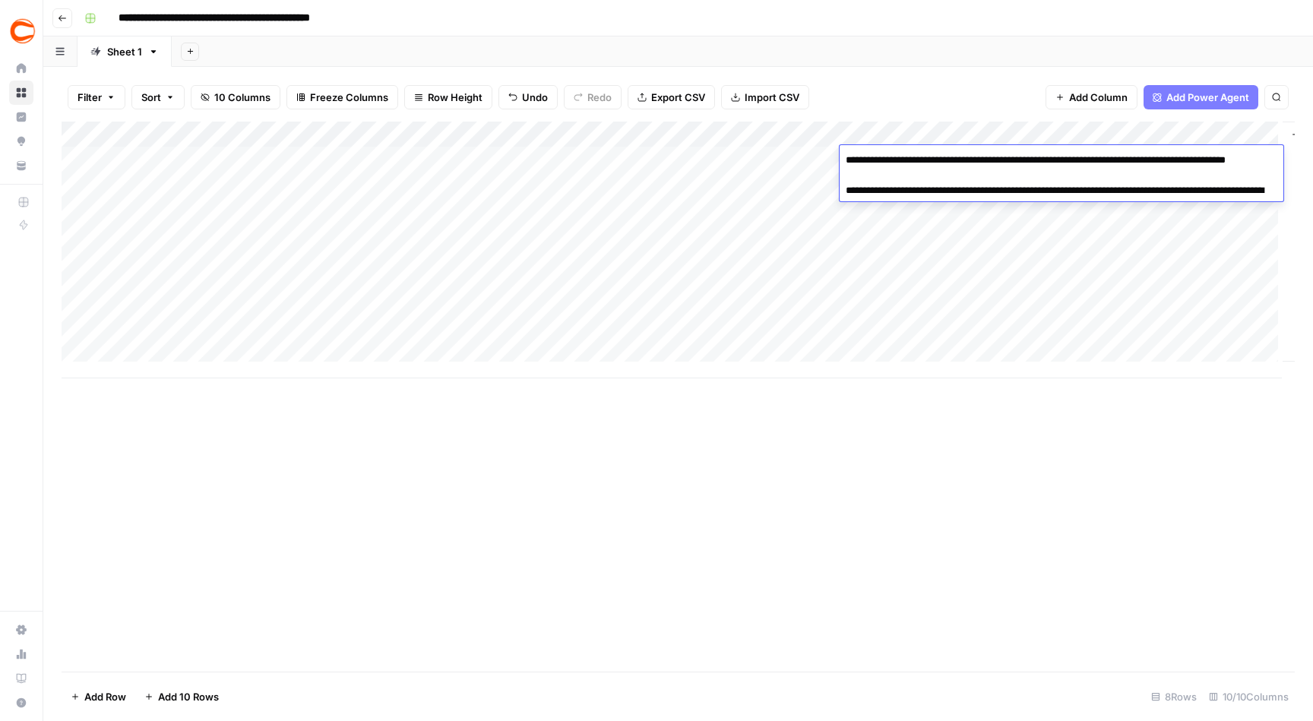
click at [1018, 485] on div "Add Column" at bounding box center [678, 397] width 1233 height 550
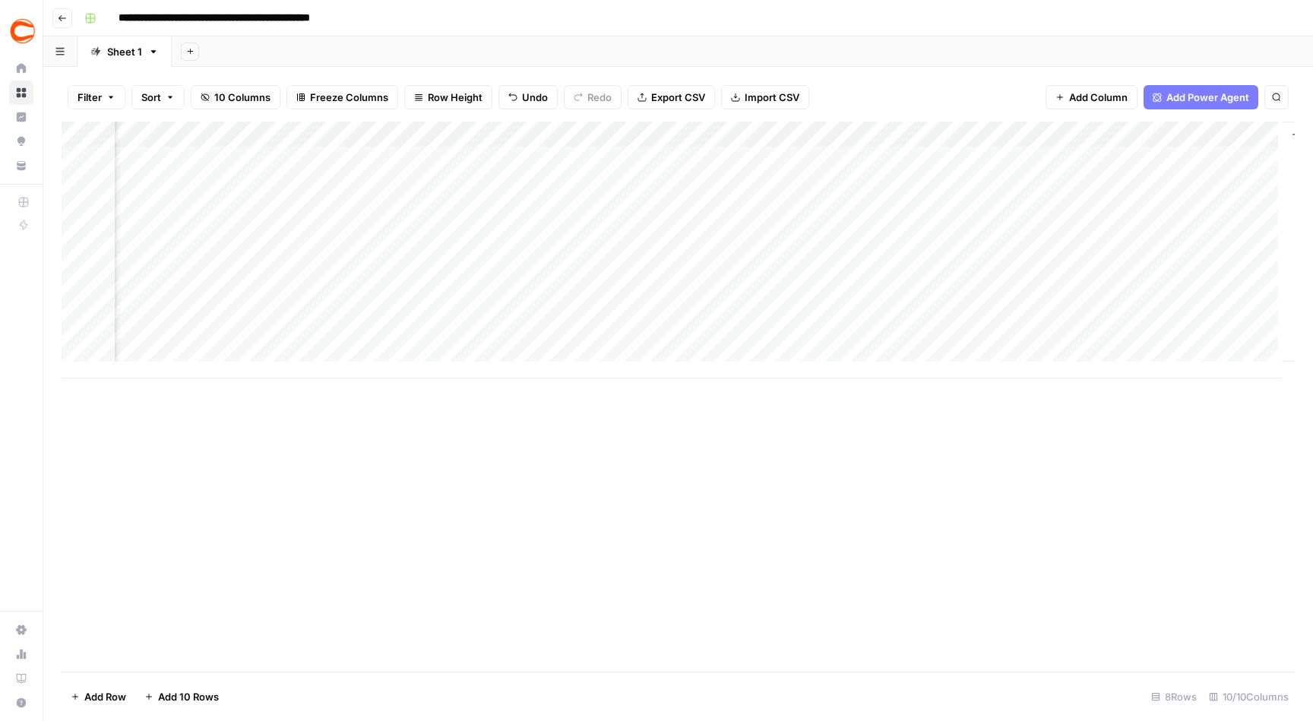
scroll to position [0, 90]
drag, startPoint x: 1189, startPoint y: 135, endPoint x: 1078, endPoint y: 140, distance: 111.8
click at [1078, 140] on div "Add Column" at bounding box center [678, 250] width 1233 height 257
click at [981, 161] on div "Add Column" at bounding box center [678, 250] width 1233 height 257
click at [1094, 138] on div "Add Column" at bounding box center [678, 250] width 1233 height 257
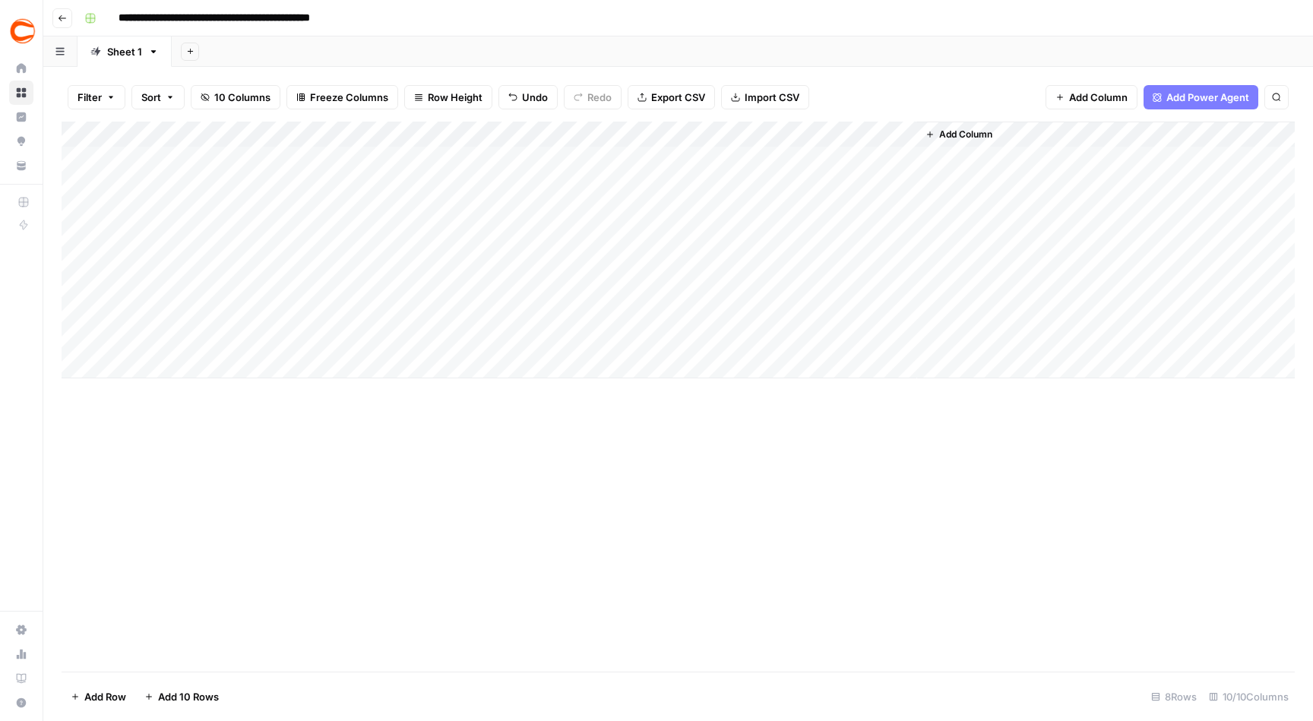
scroll to position [0, 0]
click at [1094, 138] on div "Add Column" at bounding box center [1106, 250] width 378 height 257
click at [1015, 385] on div "Add Column" at bounding box center [678, 397] width 1233 height 550
click at [888, 158] on div "Add Column" at bounding box center [678, 250] width 1233 height 257
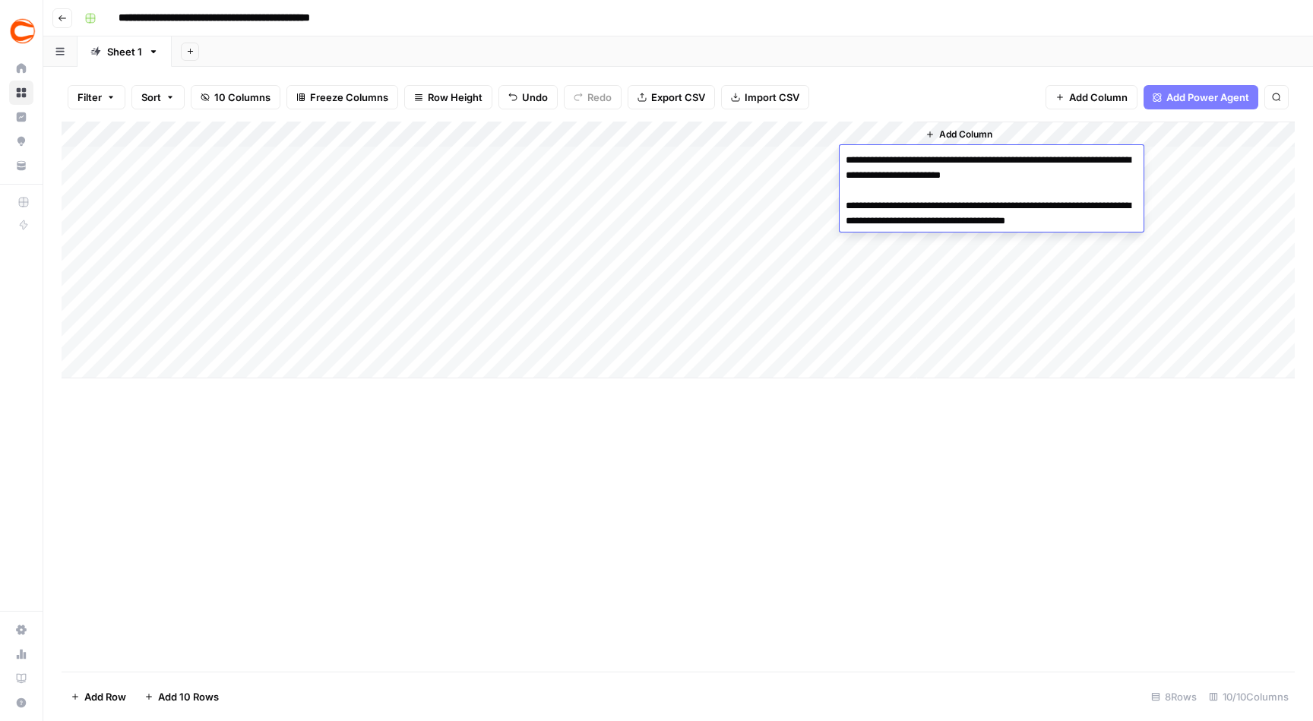
click at [888, 158] on textarea "**********" at bounding box center [992, 198] width 304 height 97
click at [1062, 176] on textarea "**********" at bounding box center [992, 198] width 304 height 97
click at [820, 182] on div "Add Column" at bounding box center [678, 250] width 1233 height 257
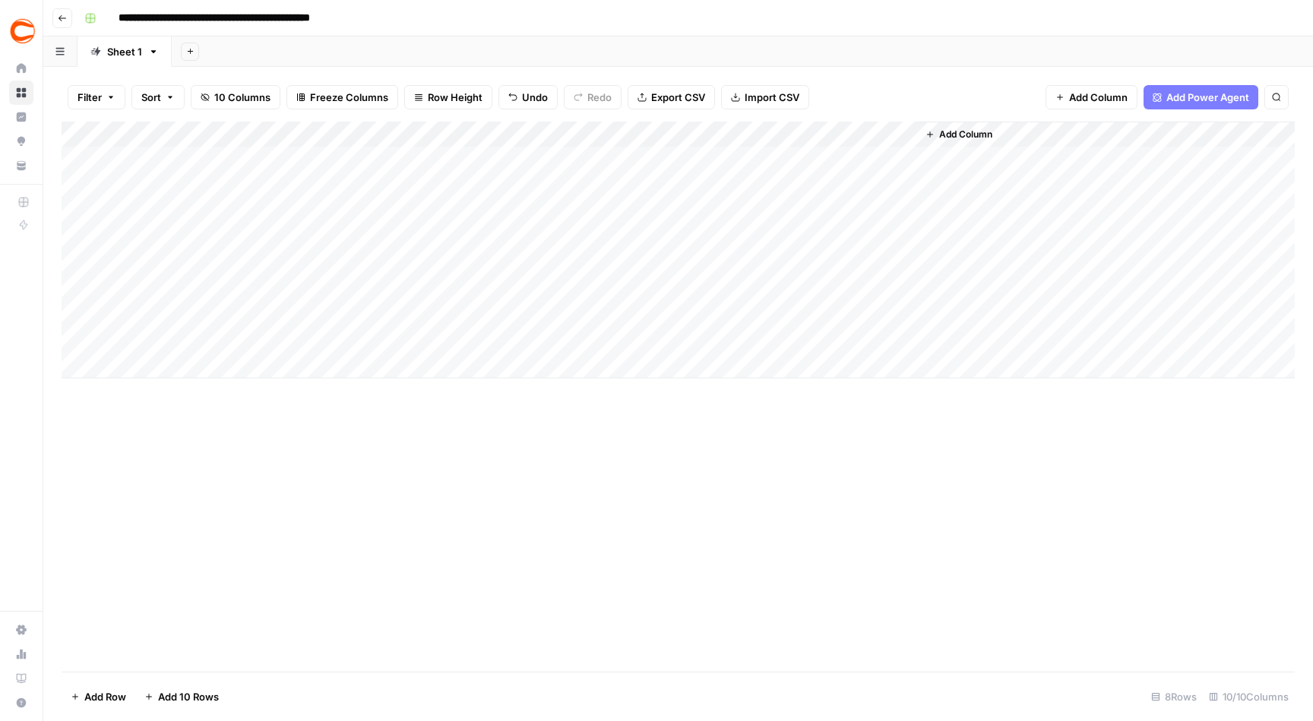
click at [820, 182] on div "Add Column" at bounding box center [678, 250] width 1233 height 257
click at [877, 182] on div "Add Column" at bounding box center [678, 250] width 1233 height 257
click at [872, 187] on div "Add Column" at bounding box center [678, 250] width 1233 height 257
click at [932, 294] on div "Add Column" at bounding box center [1106, 250] width 378 height 257
drag, startPoint x: 844, startPoint y: 138, endPoint x: 864, endPoint y: 133, distance: 21.2
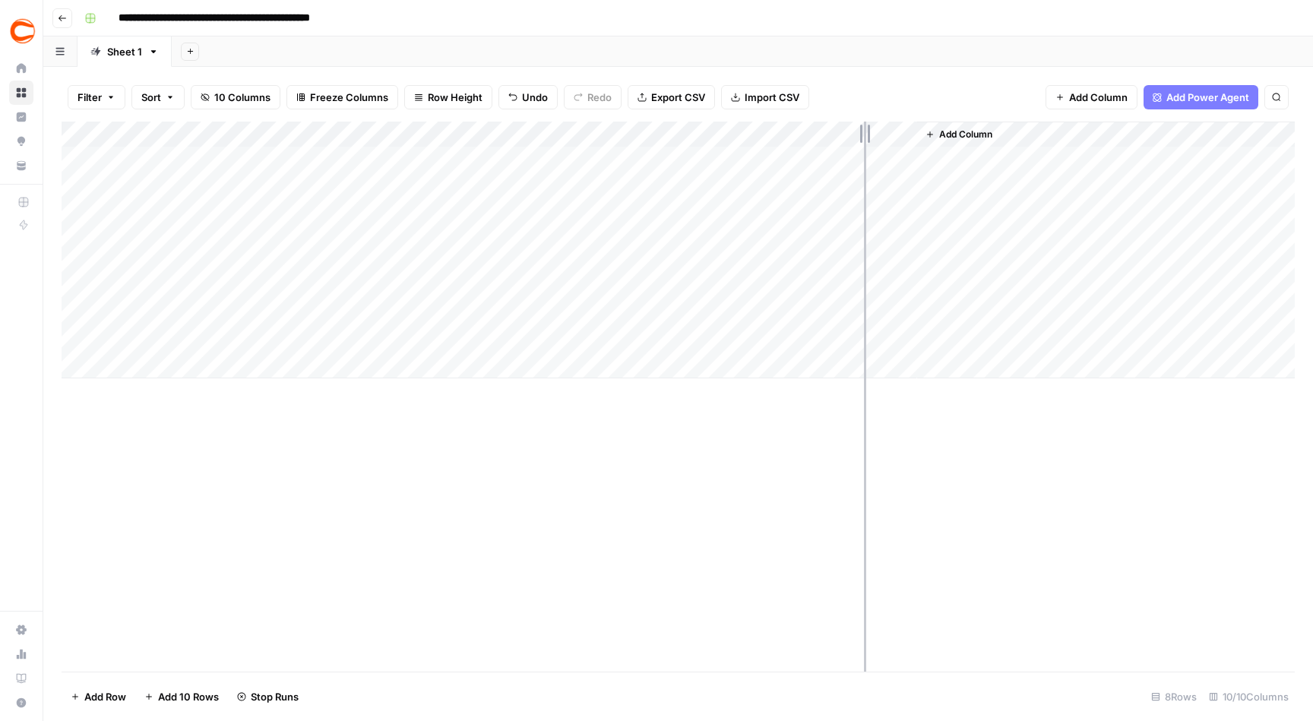
click at [864, 133] on div "Add Column" at bounding box center [678, 250] width 1233 height 257
drag, startPoint x: 864, startPoint y: 132, endPoint x: 872, endPoint y: 131, distance: 8.4
click at [872, 131] on div "Add Column" at bounding box center [678, 250] width 1233 height 257
click at [913, 188] on div "Add Column" at bounding box center [678, 250] width 1233 height 257
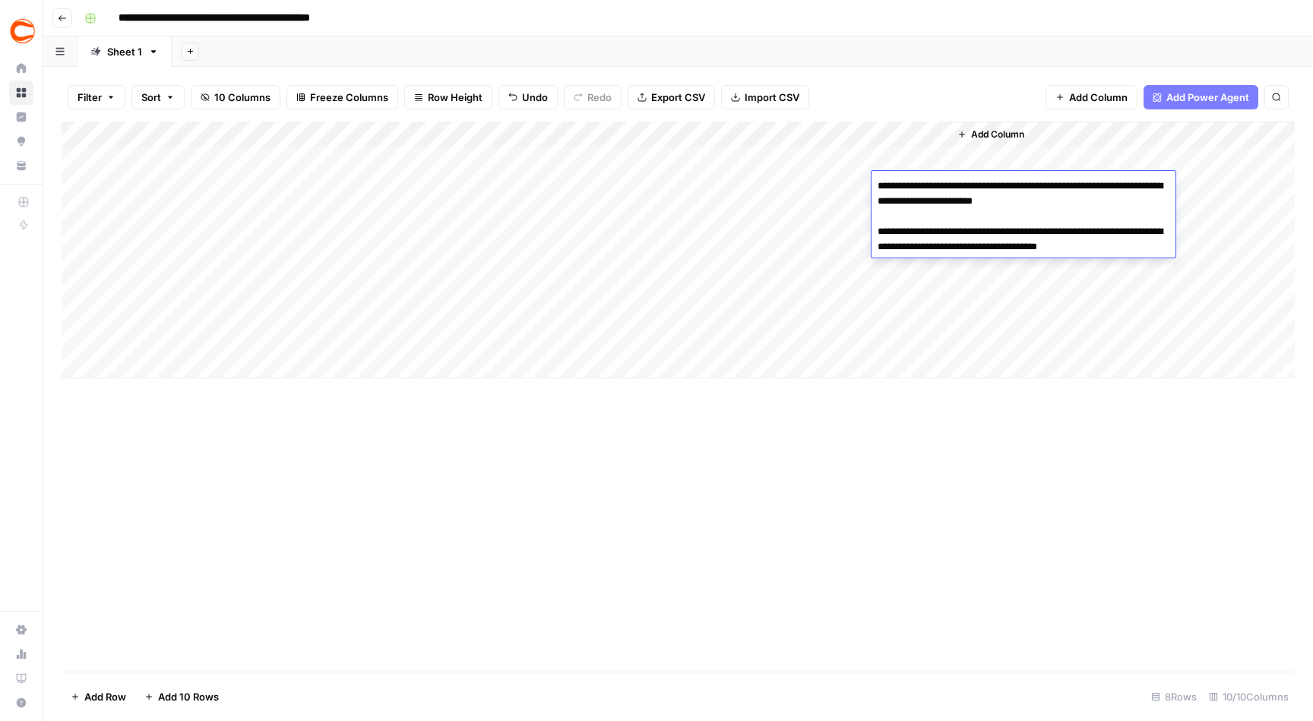
click at [1094, 203] on textarea "**********" at bounding box center [1024, 224] width 304 height 97
click at [800, 211] on div "Add Column" at bounding box center [678, 250] width 1233 height 257
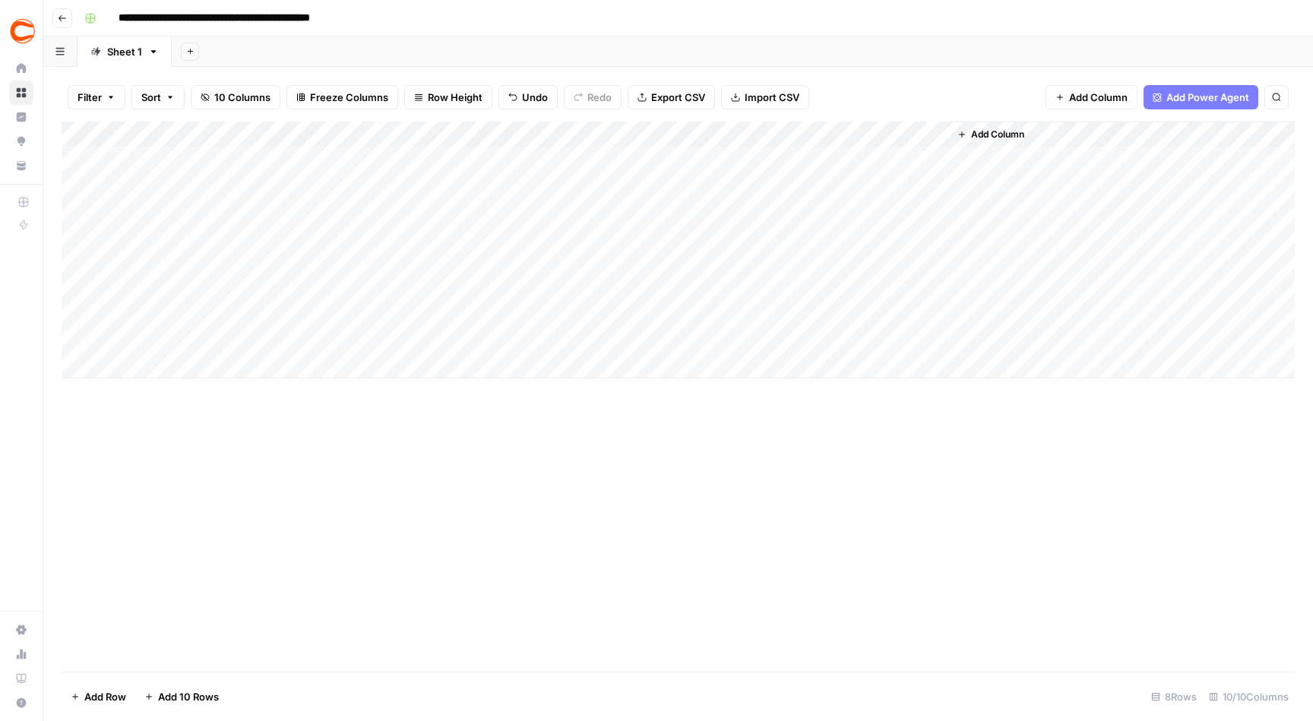
click at [907, 211] on div "Add Column" at bounding box center [678, 250] width 1233 height 257
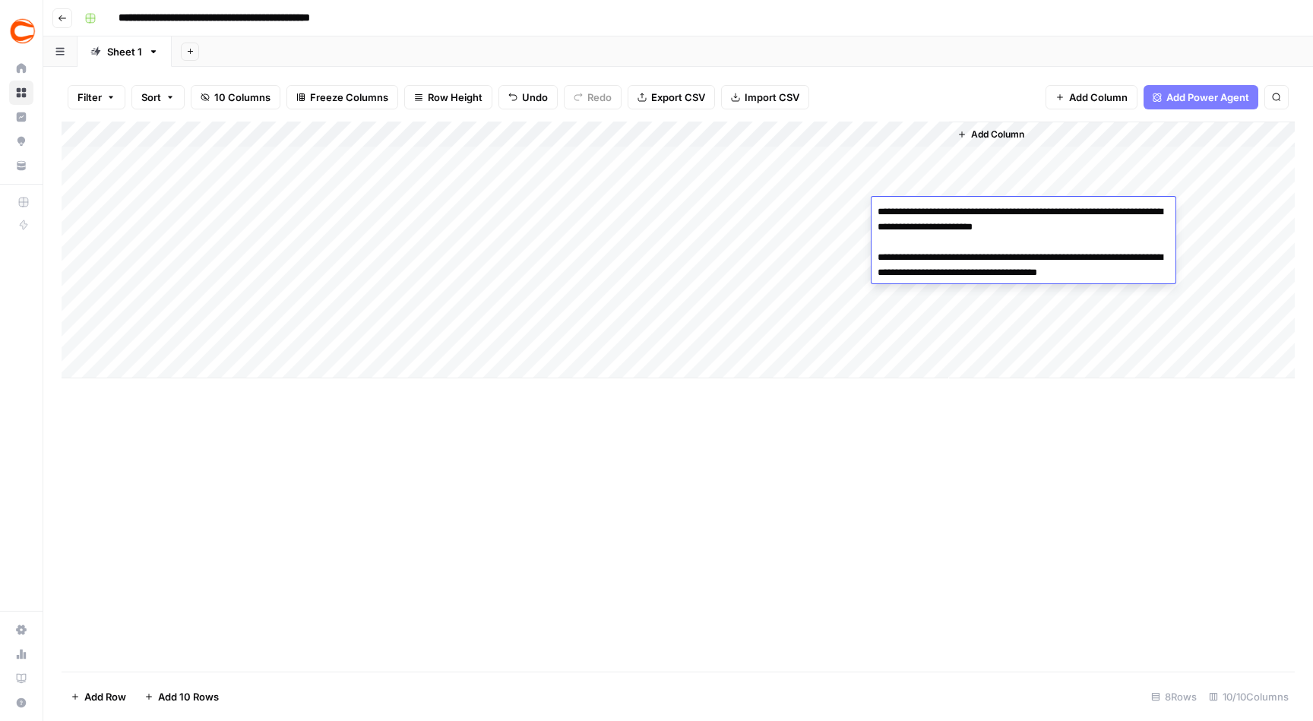
click at [1094, 230] on textarea "**********" at bounding box center [1024, 249] width 304 height 97
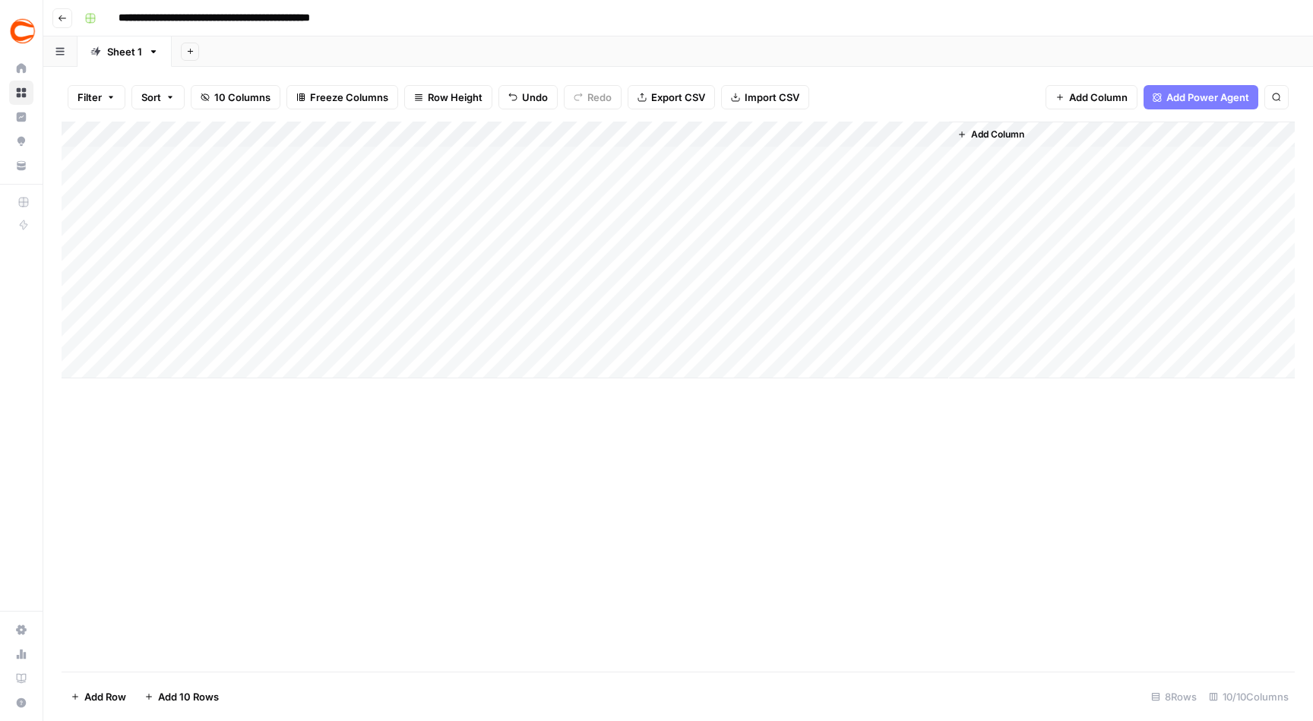
click at [917, 441] on div "Add Column" at bounding box center [678, 397] width 1233 height 550
click at [907, 242] on div "Add Column" at bounding box center [678, 250] width 1233 height 257
click at [912, 238] on div "Add Column" at bounding box center [678, 250] width 1233 height 257
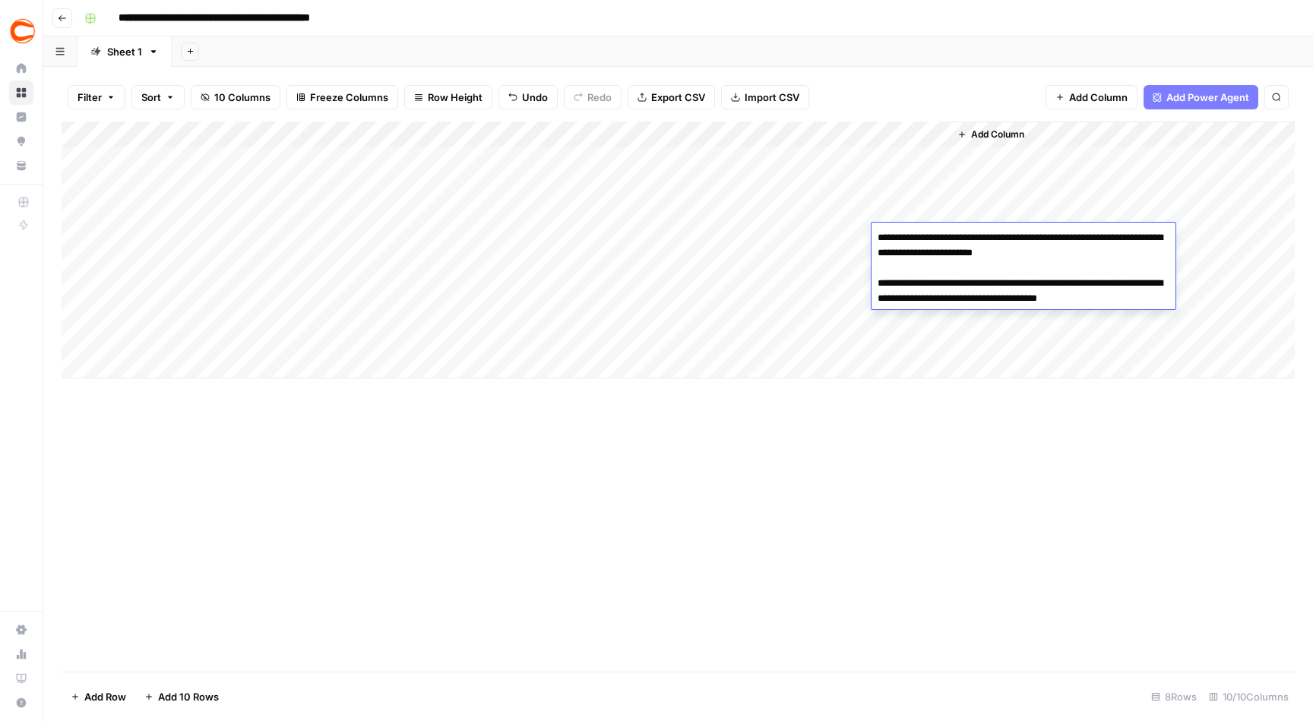
click at [912, 238] on textarea "**********" at bounding box center [1024, 275] width 304 height 97
click at [1094, 252] on textarea "**********" at bounding box center [1024, 275] width 304 height 97
click at [929, 454] on div "Add Column" at bounding box center [678, 397] width 1233 height 550
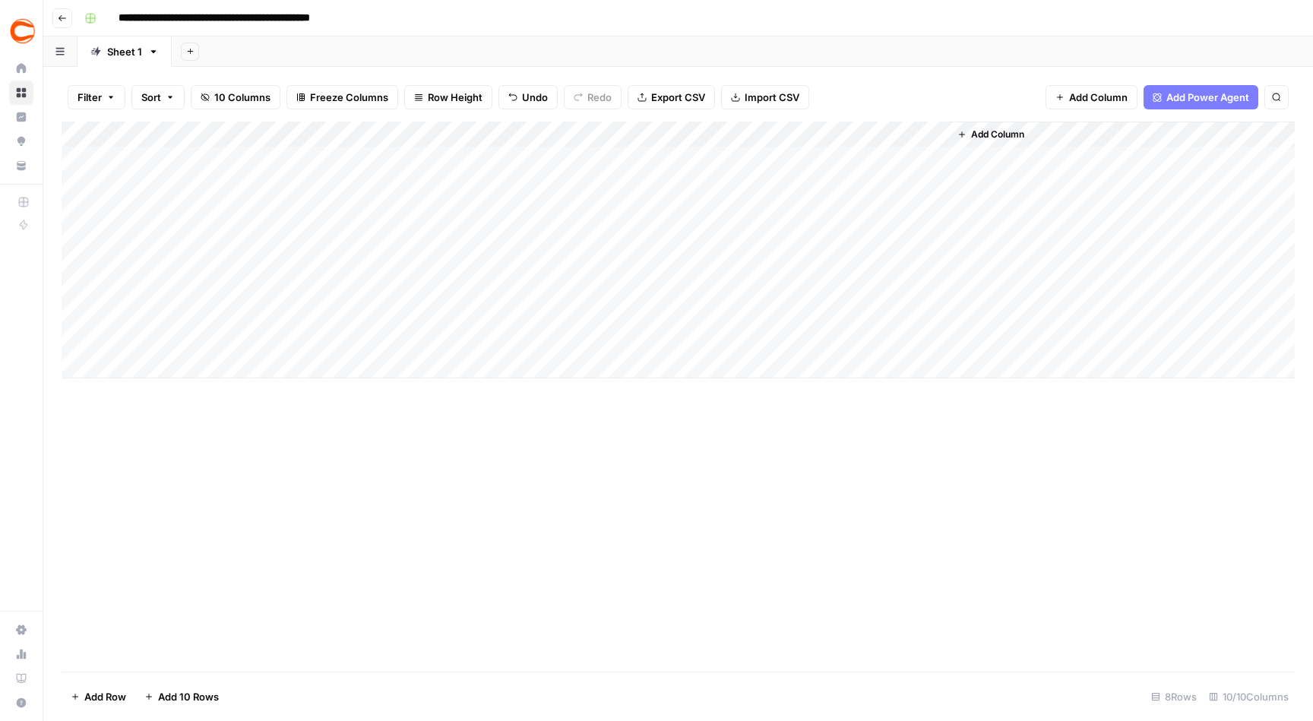
click at [909, 264] on div "Add Column" at bounding box center [678, 250] width 1233 height 257
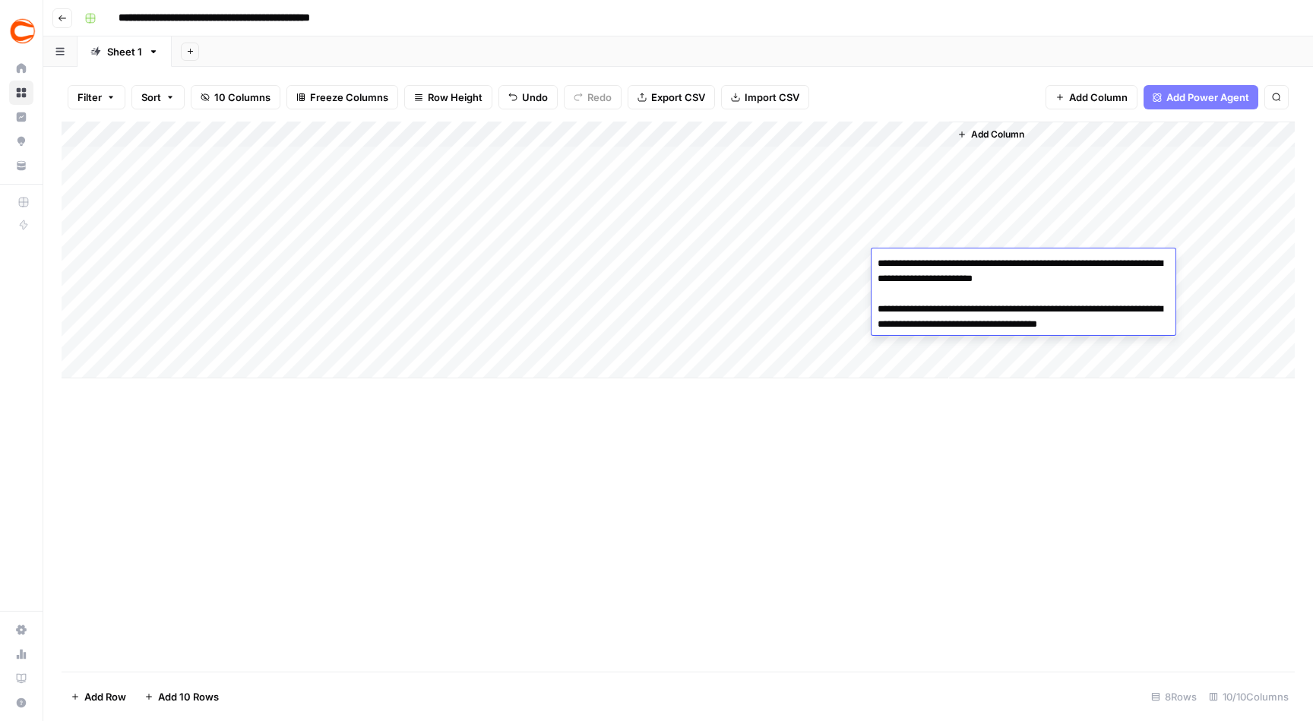
click at [1092, 274] on textarea "**********" at bounding box center [1024, 301] width 304 height 97
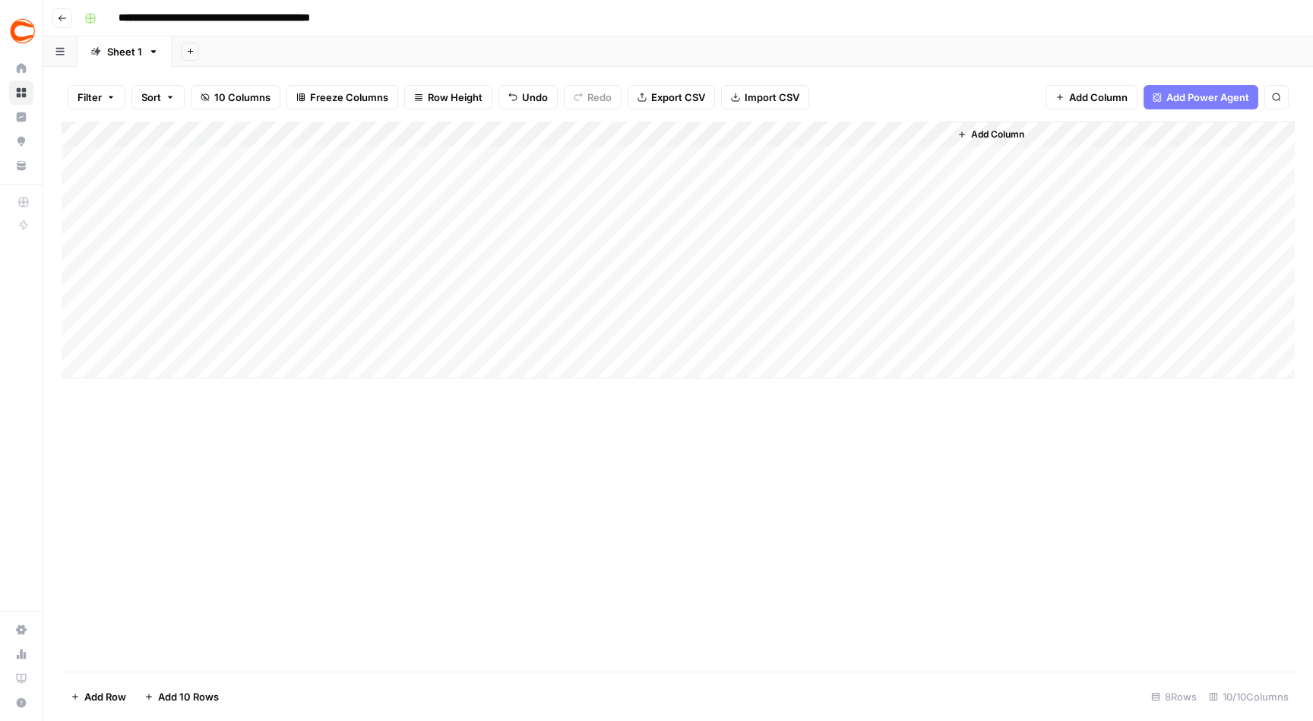
click at [1032, 461] on div "Add Column" at bounding box center [678, 397] width 1233 height 550
click at [890, 288] on div "Add Column" at bounding box center [678, 250] width 1233 height 257
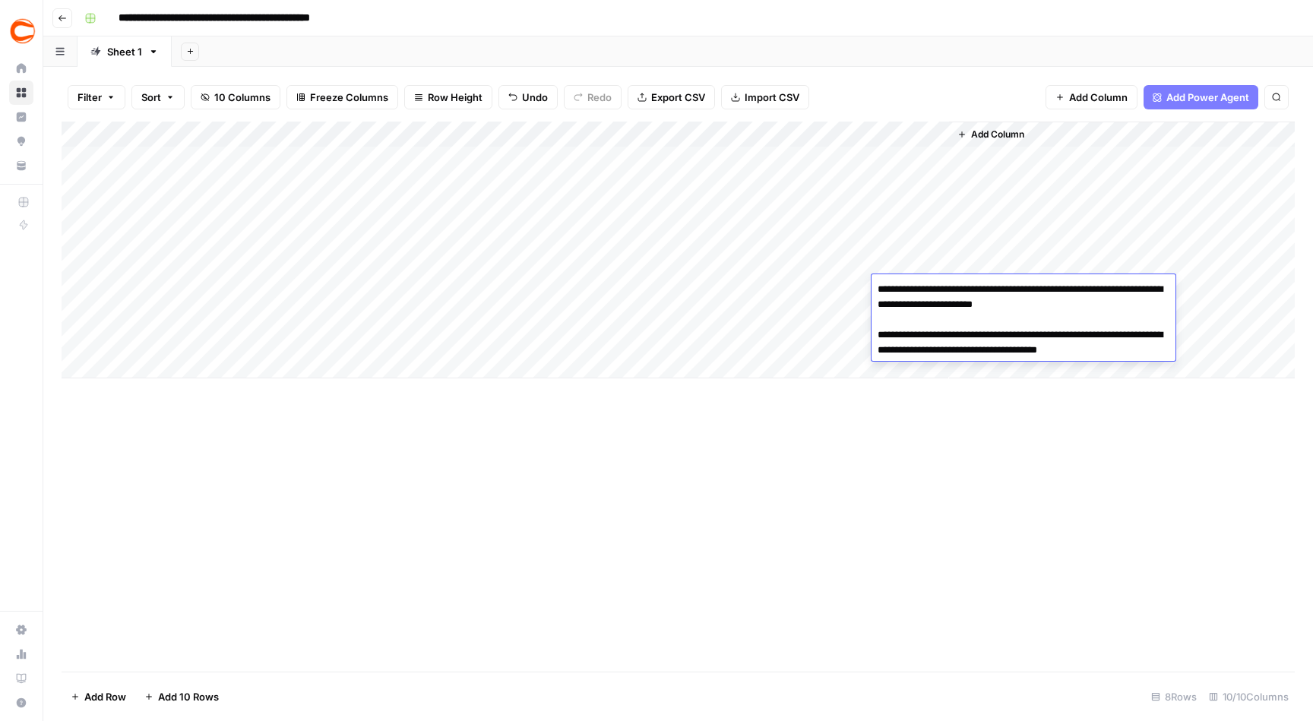
click at [1091, 307] on textarea "**********" at bounding box center [1024, 327] width 304 height 97
click at [898, 475] on div "Add Column" at bounding box center [678, 397] width 1233 height 550
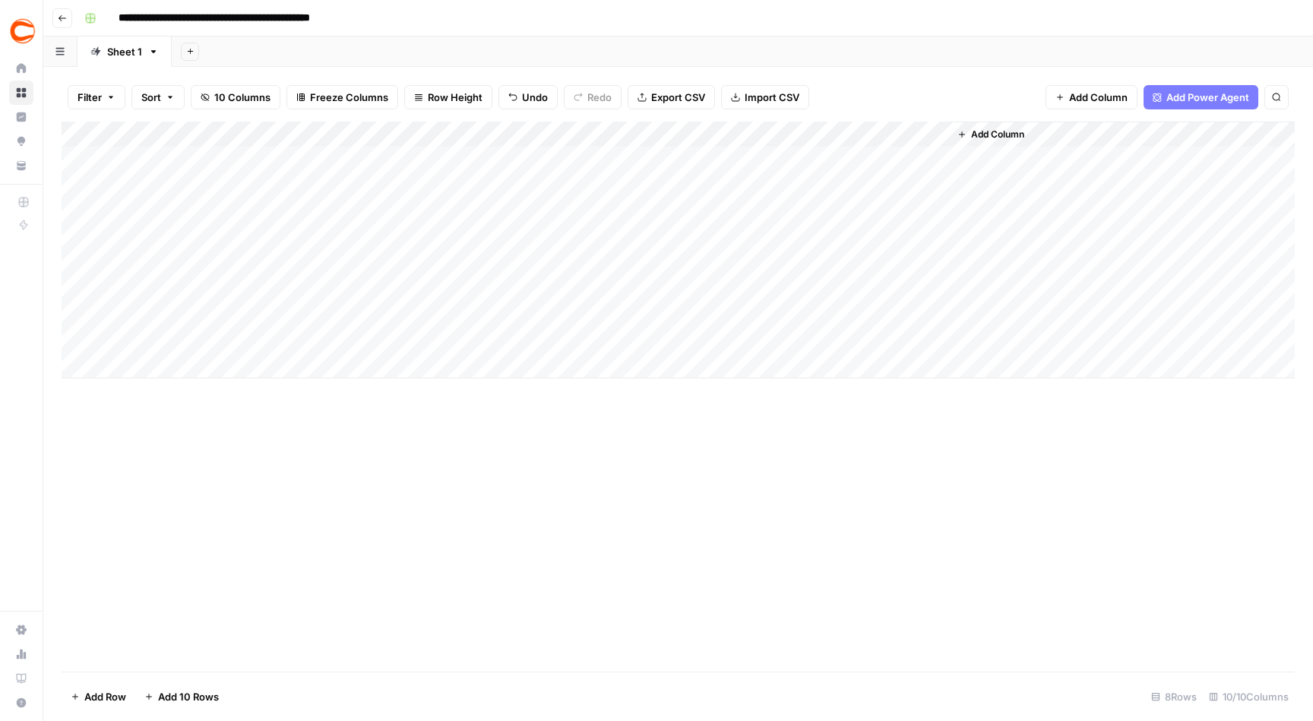
click at [893, 318] on div "Add Column" at bounding box center [678, 250] width 1233 height 257
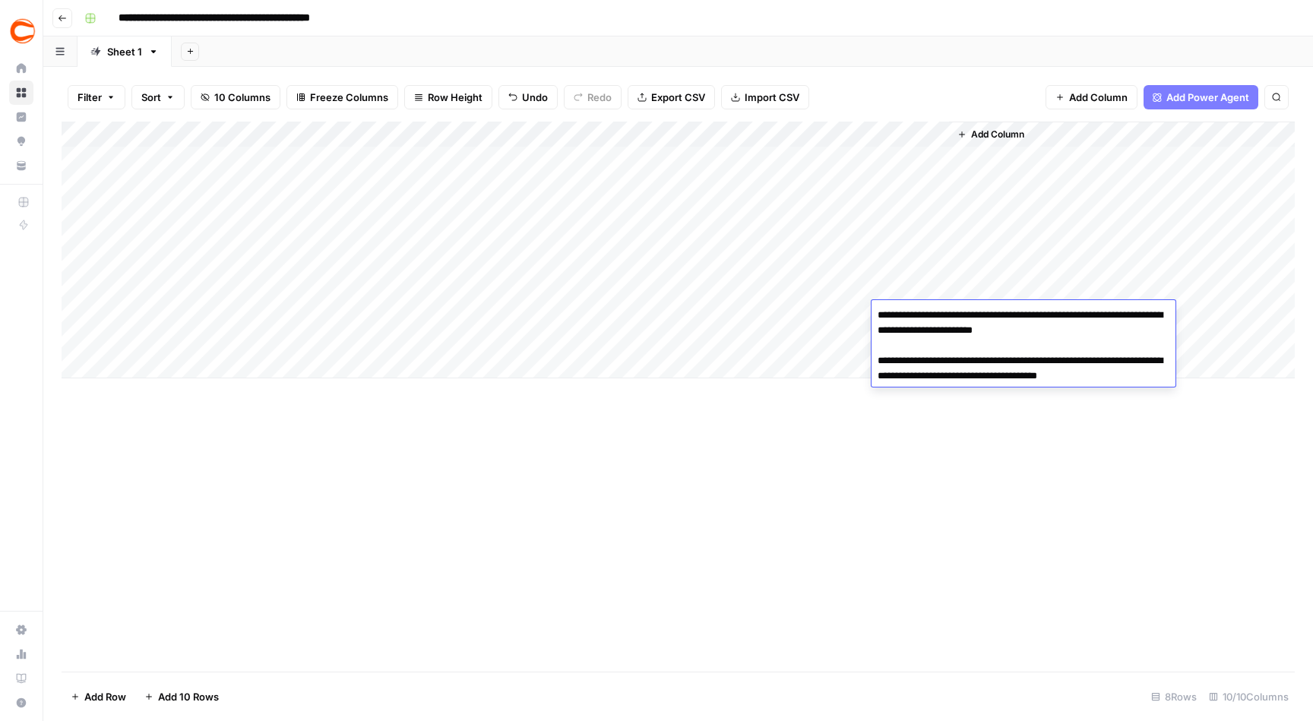
click at [1086, 333] on textarea "**********" at bounding box center [1024, 353] width 304 height 97
click at [812, 385] on div "Add Column" at bounding box center [678, 397] width 1233 height 550
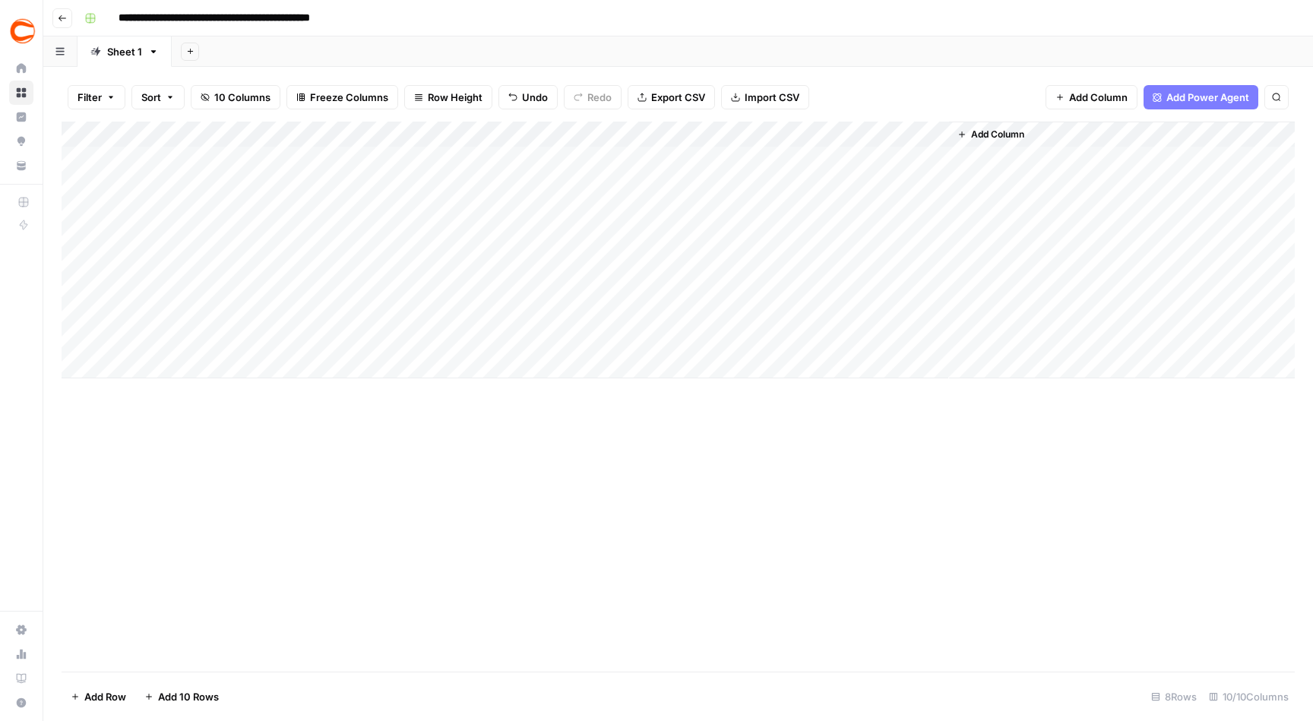
click at [914, 332] on div "Add Column" at bounding box center [678, 250] width 1233 height 257
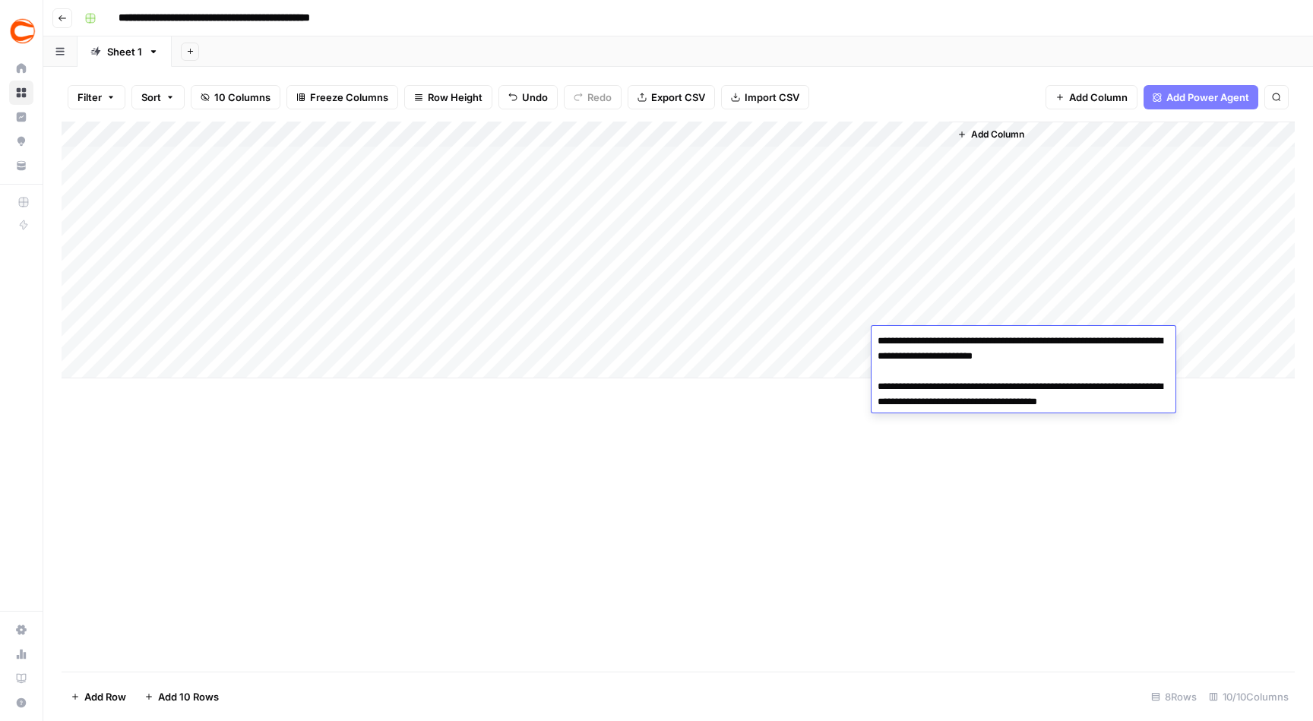
click at [1091, 354] on textarea "**********" at bounding box center [1024, 379] width 304 height 97
